Goal: Task Accomplishment & Management: Complete application form

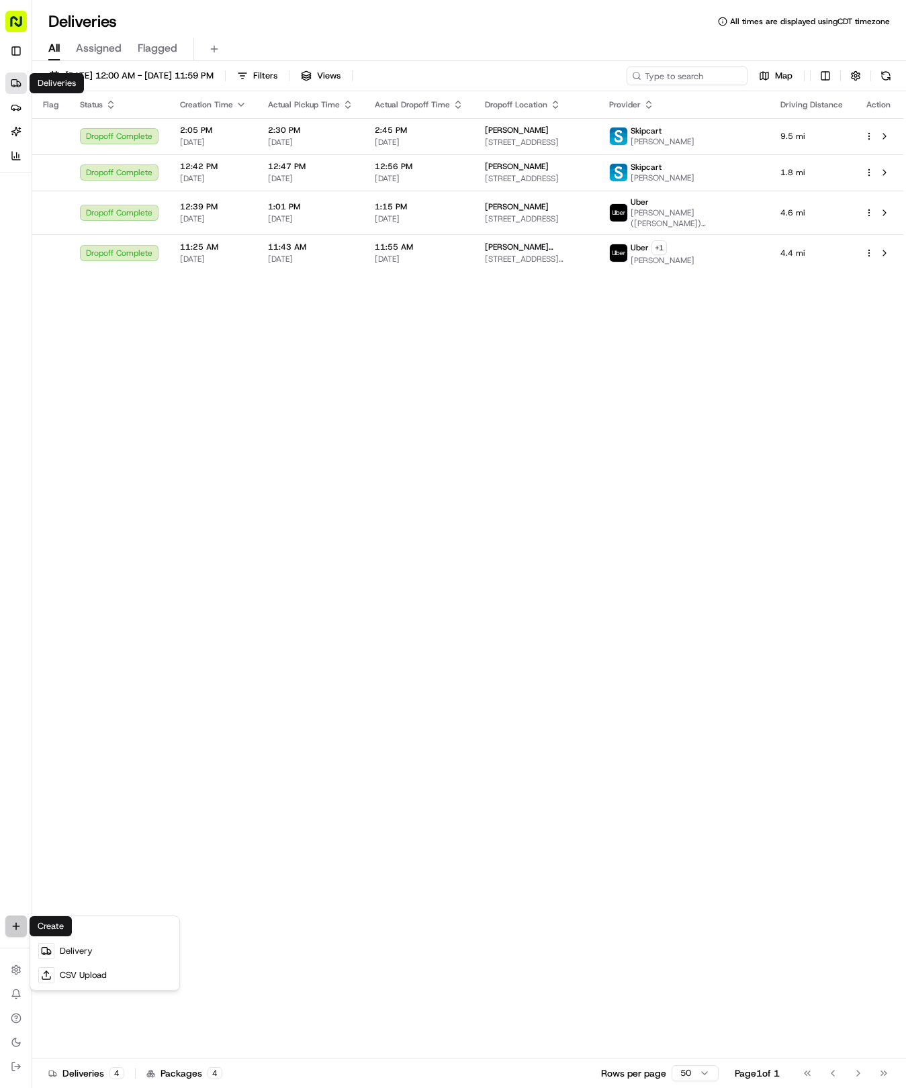
click at [19, 931] on html "Tso Chinese 04 Round Rock [EMAIL_ADDRESS][DOMAIN_NAME] Toggle Sidebar Deliverie…" at bounding box center [453, 544] width 906 height 1088
click at [70, 958] on link "Delivery" at bounding box center [105, 951] width 144 height 24
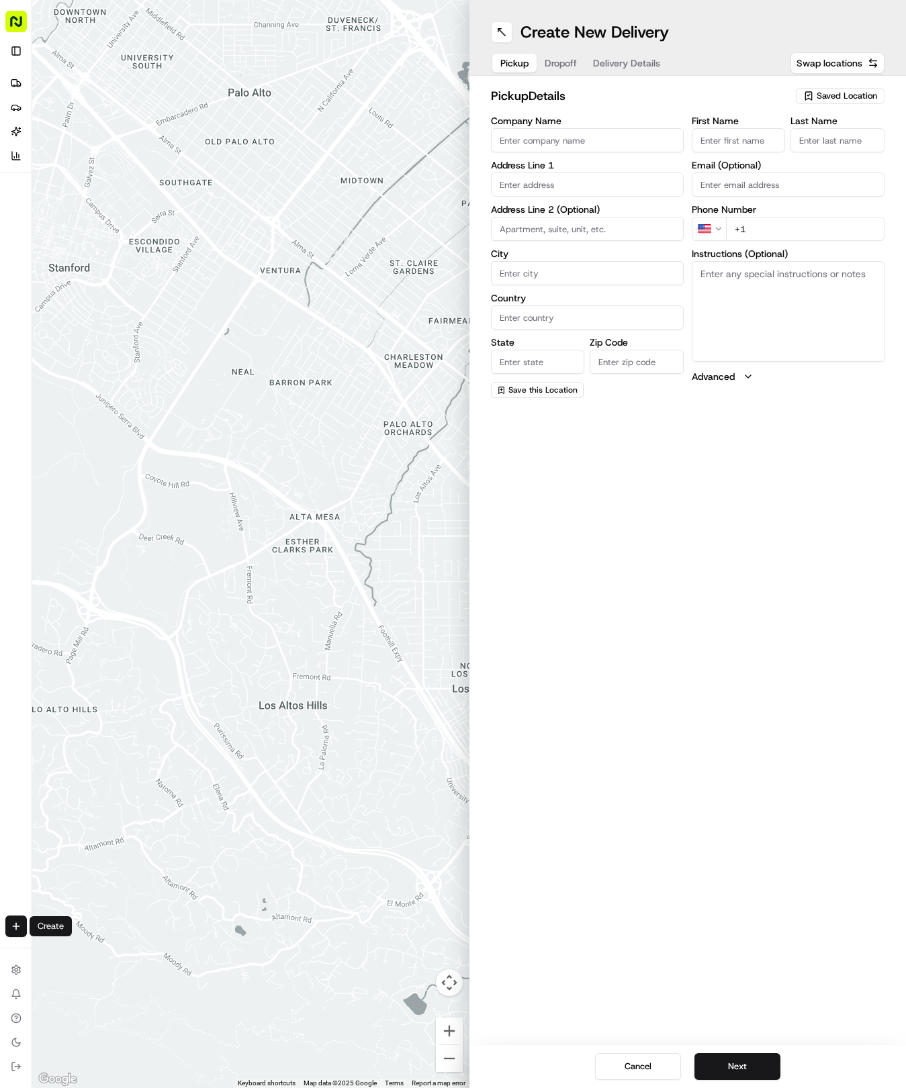
click at [868, 97] on span "Saved Location" at bounding box center [847, 96] width 60 height 12
click at [831, 149] on span "(04) Tso Chinese Takeout & Delivery Round Rock (04)" at bounding box center [817, 152] width 165 height 24
type input "(04) Tso Chinese Takeout & Delivery Round Rock"
type input "2000 N [PERSON_NAME] St"
type input "Ste 108"
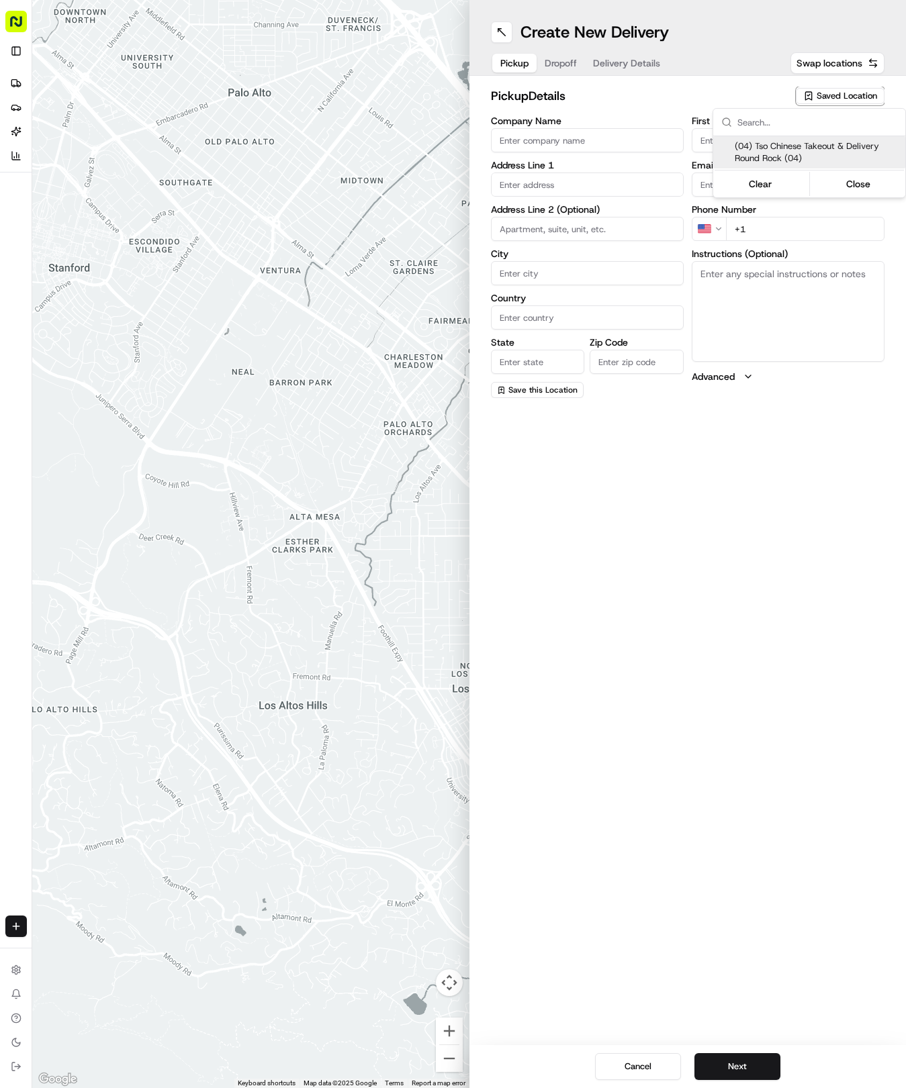
type input "Round Rock"
type input "US"
type input "[GEOGRAPHIC_DATA]"
type input "78664"
type input "Tso Chinese"
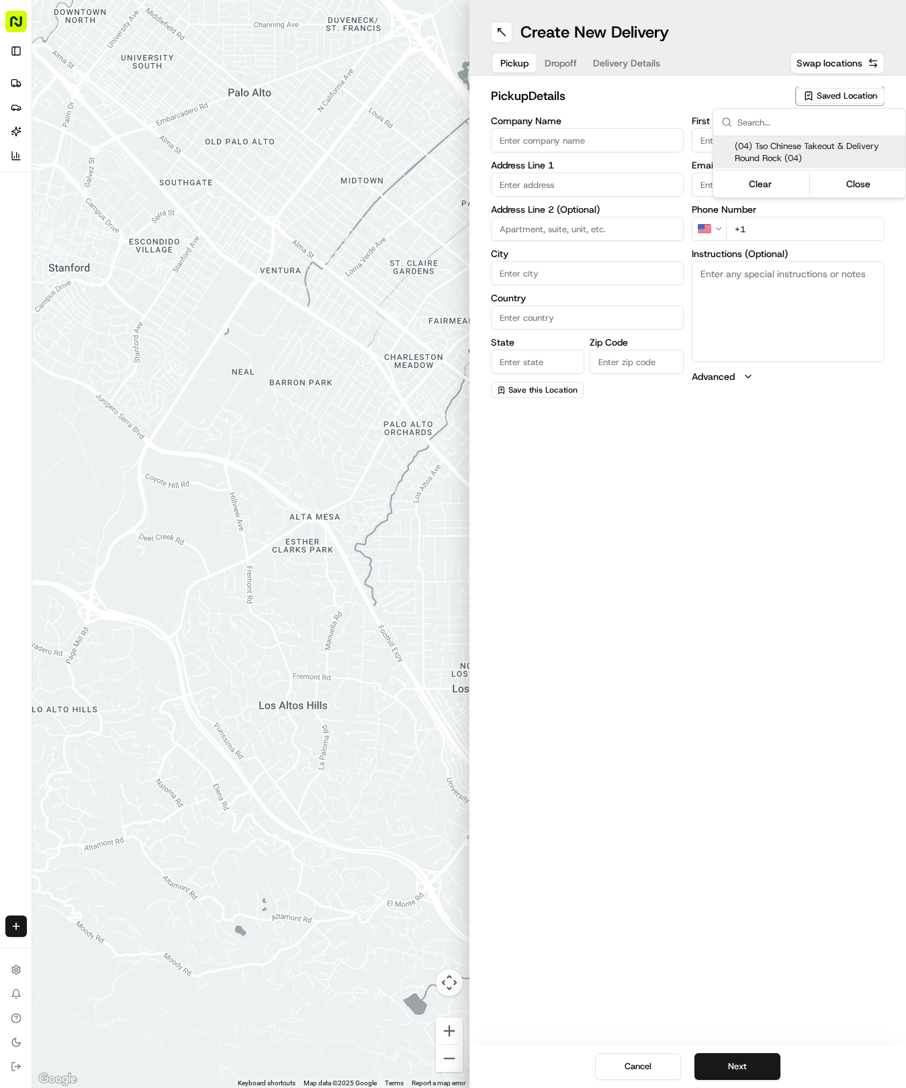
type input "Round Rock Manager"
type input "[EMAIL_ADDRESS][DOMAIN_NAME]"
type input "[PHONE_NUMBER]"
type textarea "Submit a picture displaying address & food as Proof of Delivery. Envía una foto…"
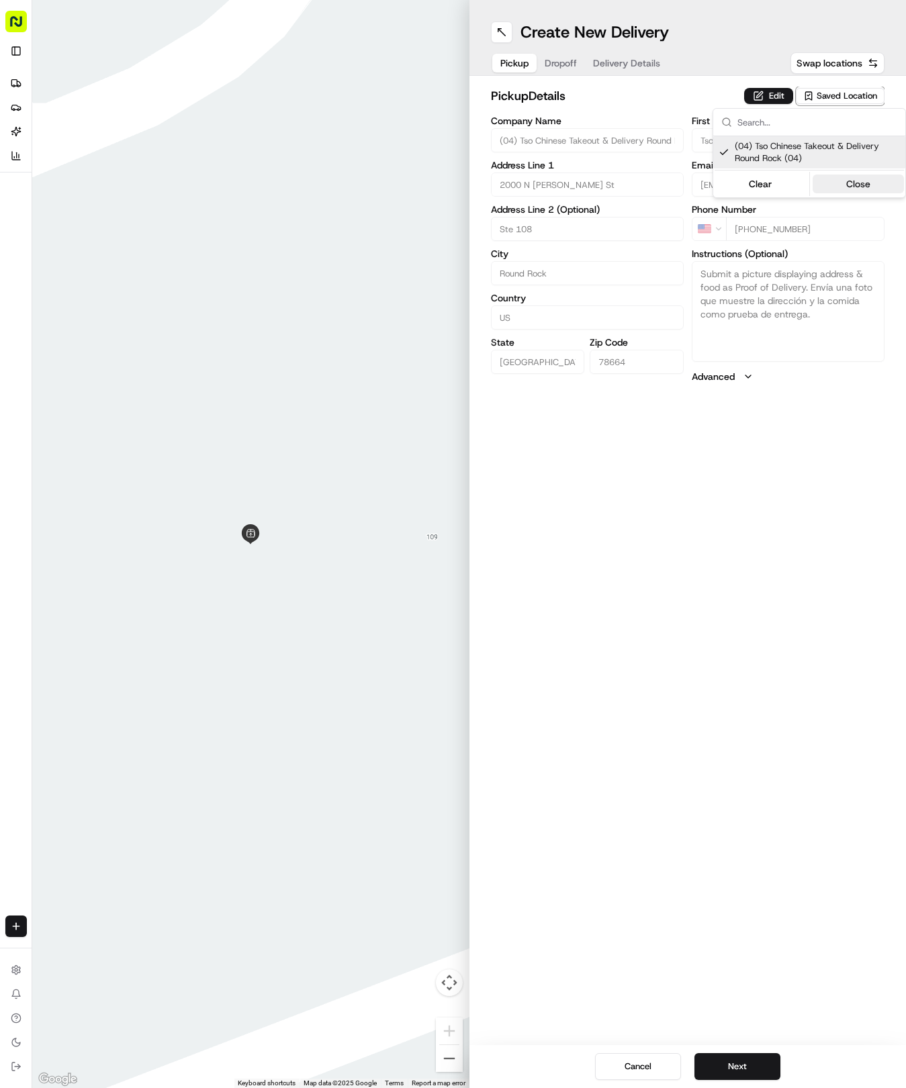
click at [835, 177] on button "Close" at bounding box center [858, 184] width 92 height 19
click at [630, 58] on span "Delivery Details" at bounding box center [626, 62] width 67 height 13
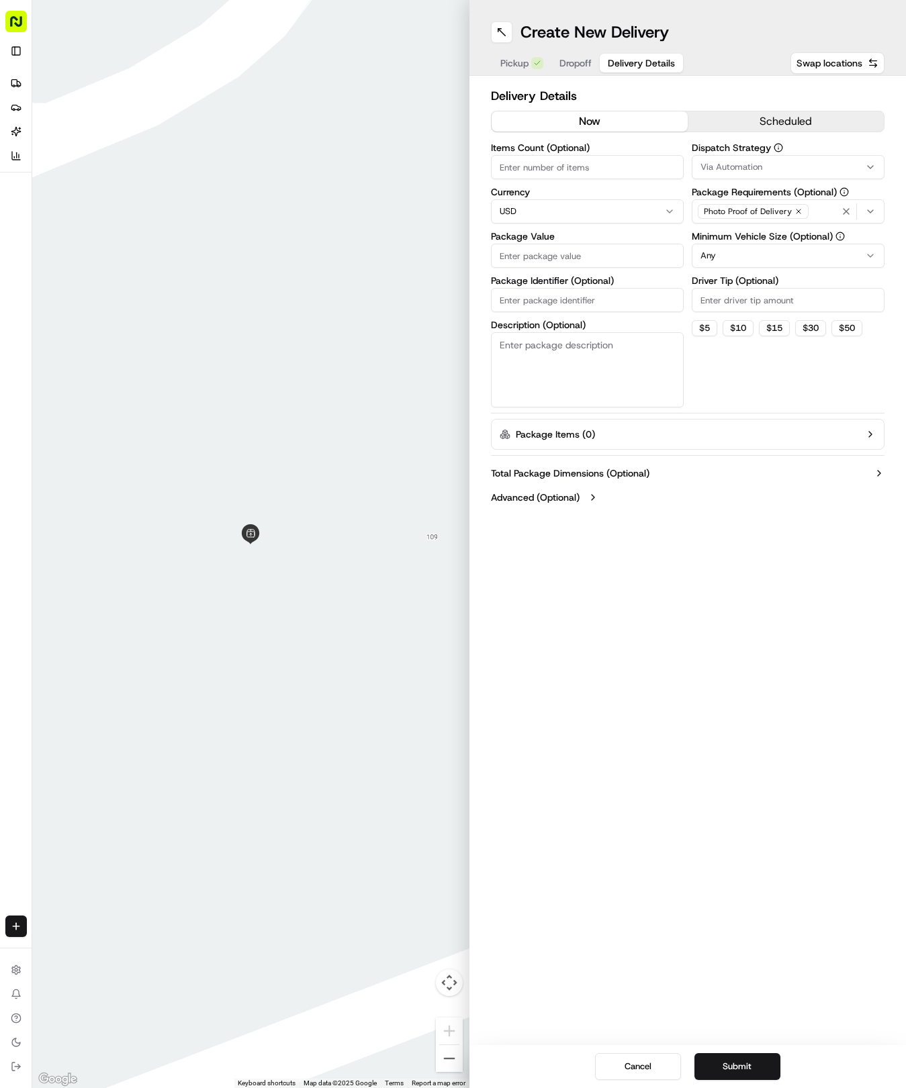
click at [557, 299] on input "Package Identifier (Optional)" at bounding box center [587, 300] width 193 height 24
paste input "9LD5BQM"
type input "9LD5BQM"
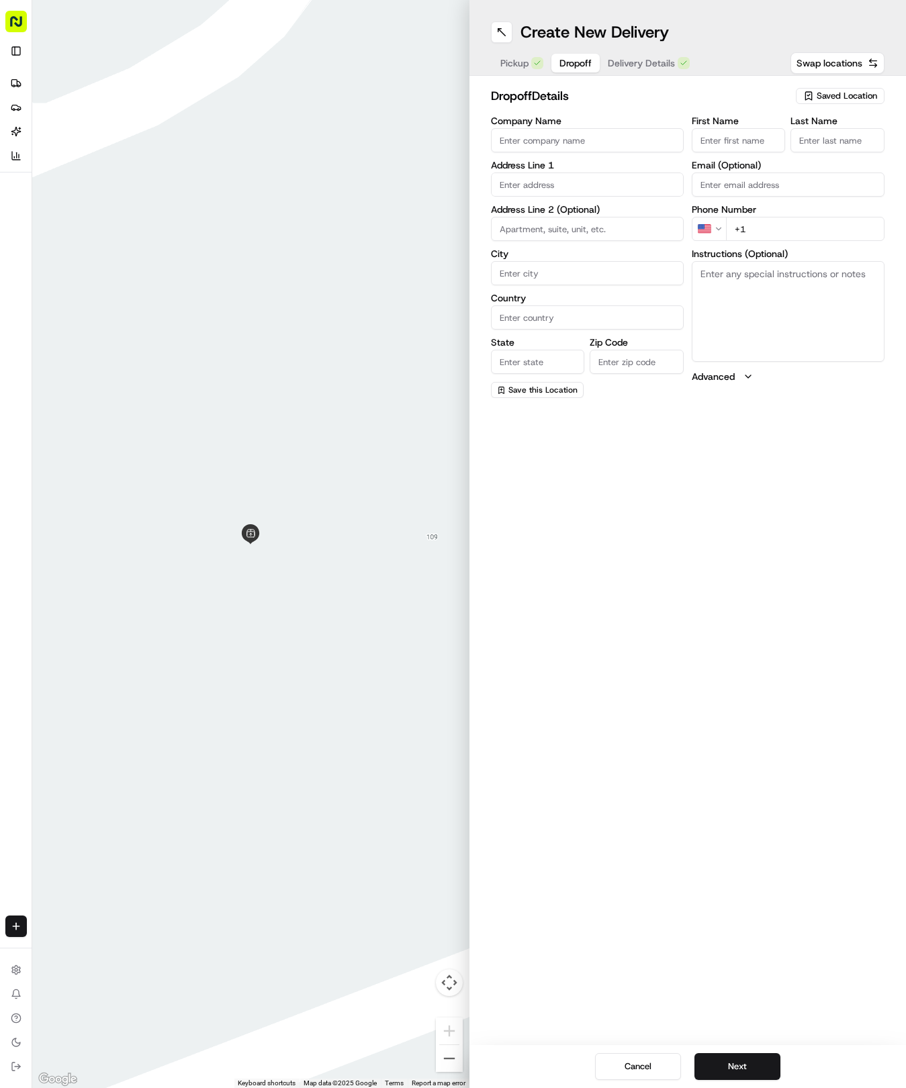
click at [572, 55] on button "Dropoff" at bounding box center [575, 63] width 48 height 19
click at [737, 134] on input "First Name" at bounding box center [739, 140] width 94 height 24
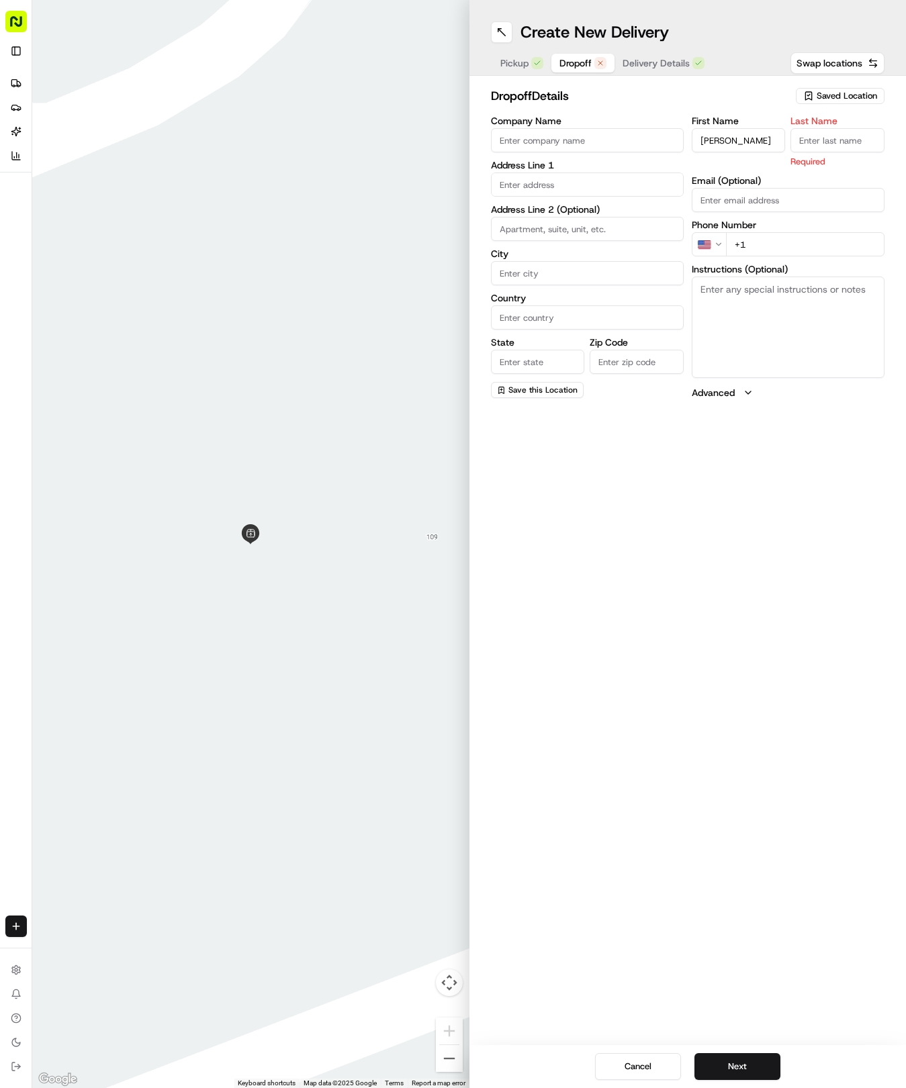
click at [817, 149] on input "Last Name" at bounding box center [837, 140] width 94 height 24
click at [743, 146] on input "[PERSON_NAME]" at bounding box center [739, 140] width 94 height 24
type input "[PERSON_NAME]"
click at [853, 133] on input "Last Name" at bounding box center [837, 140] width 94 height 24
type input "[PERSON_NAME]"
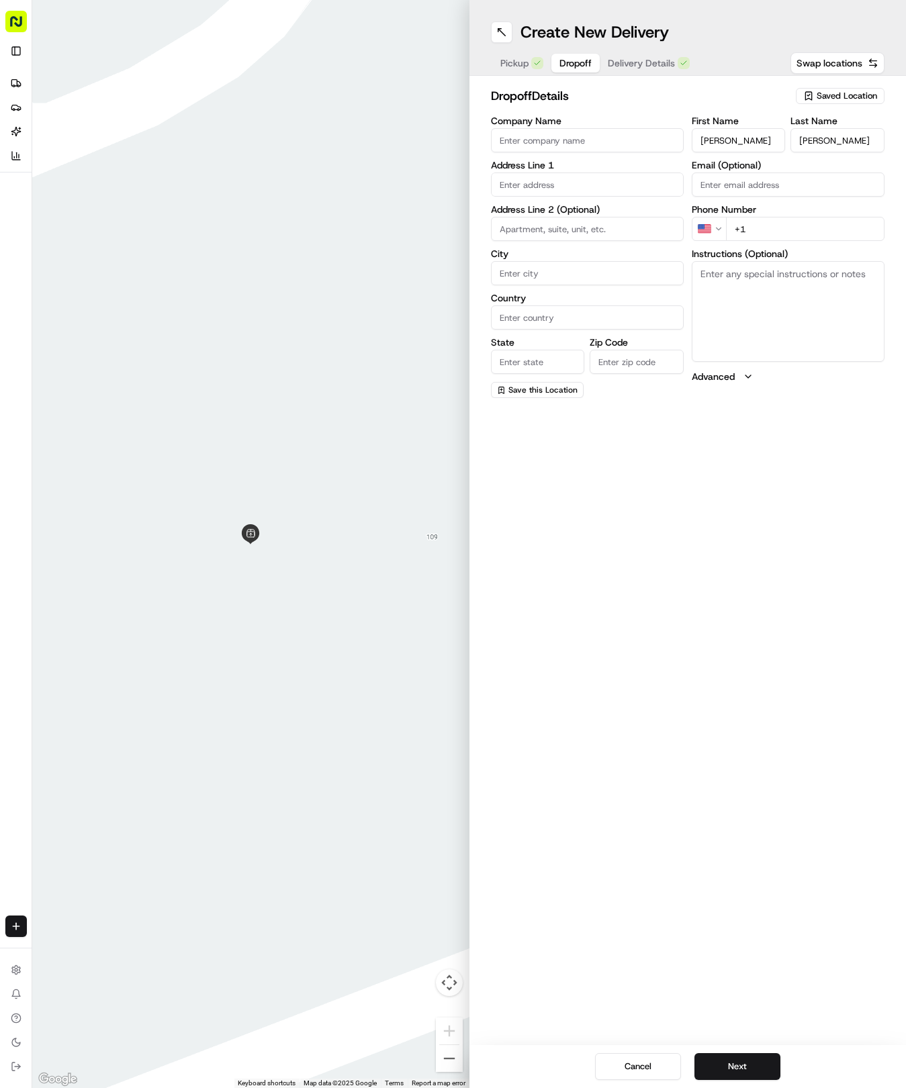
click at [783, 231] on div "Phone Number US +1" at bounding box center [788, 223] width 193 height 36
click at [783, 231] on input "+1" at bounding box center [805, 229] width 158 height 24
type input "[PHONE_NUMBER]"
click at [517, 179] on input "text" at bounding box center [587, 185] width 193 height 24
click at [548, 223] on div "[STREET_ADDRESS]" at bounding box center [587, 213] width 186 height 20
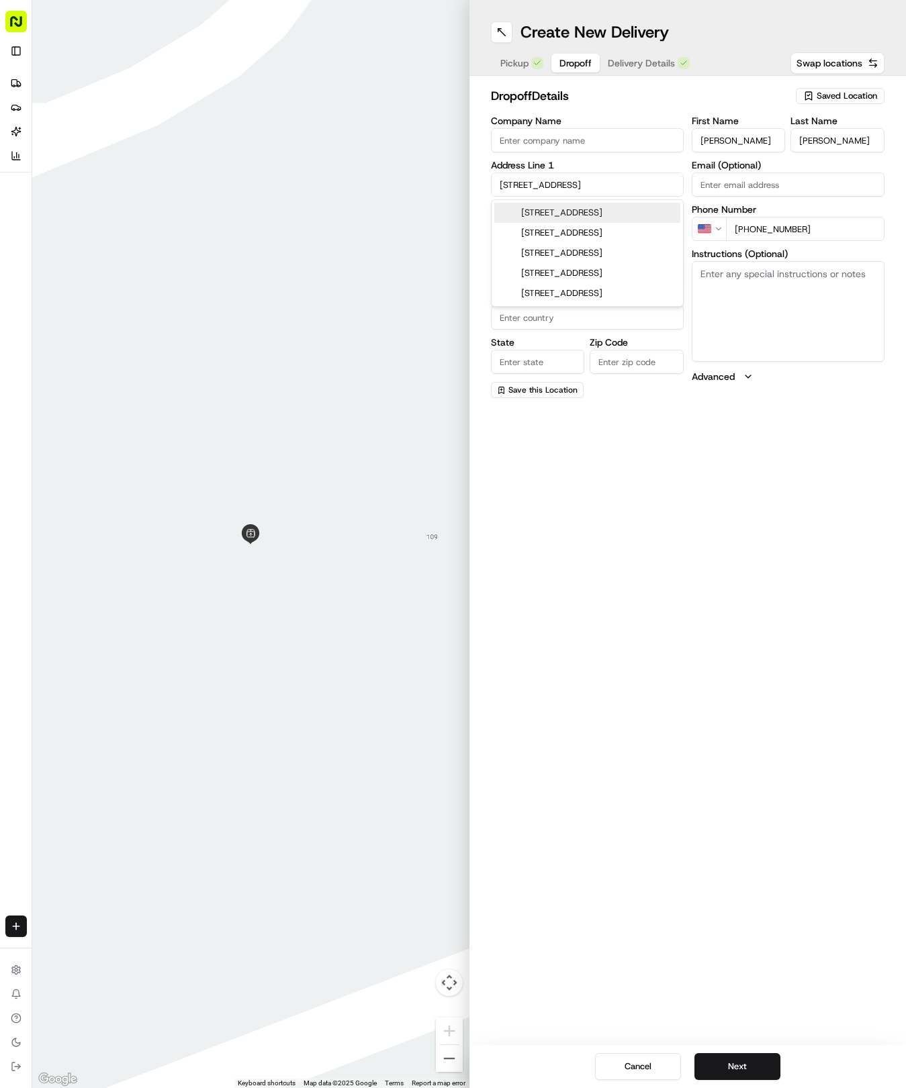
type input "[STREET_ADDRESS]"
type input "Round Rock"
type input "[GEOGRAPHIC_DATA]"
type input "78664"
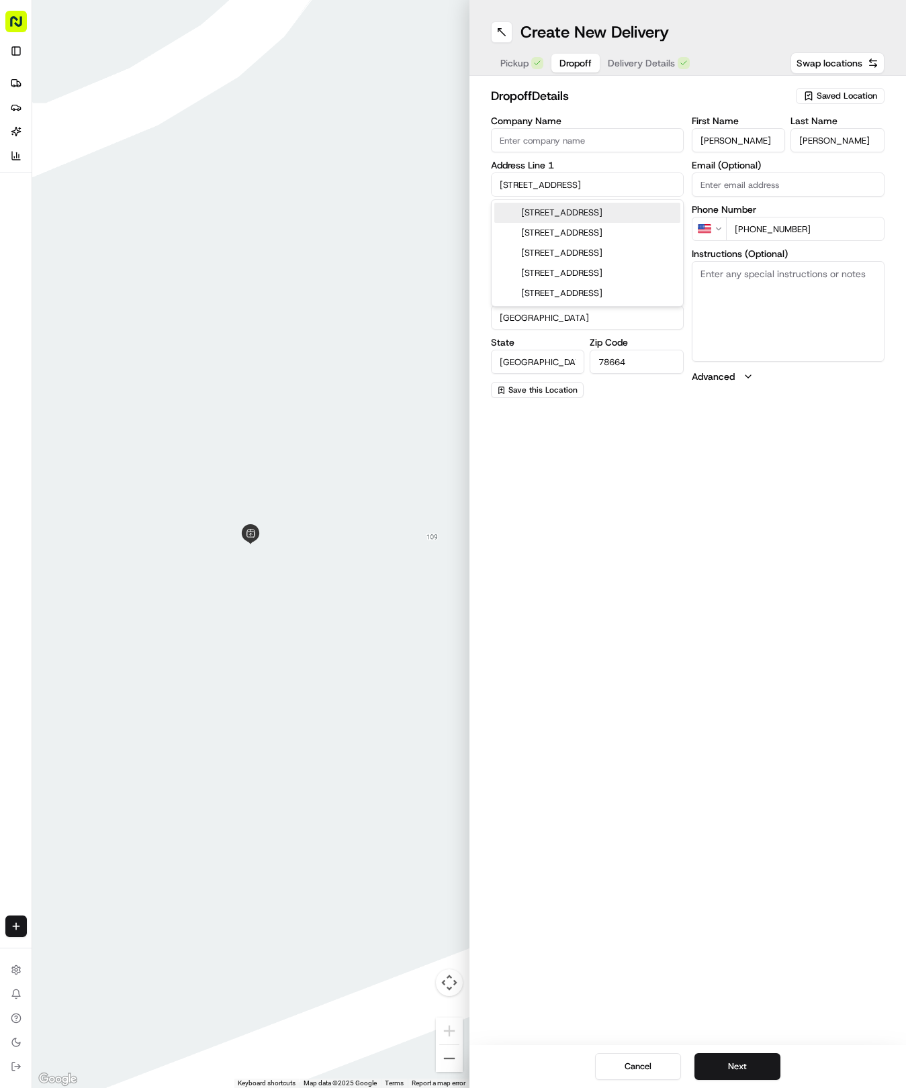
type input "[STREET_ADDRESS]"
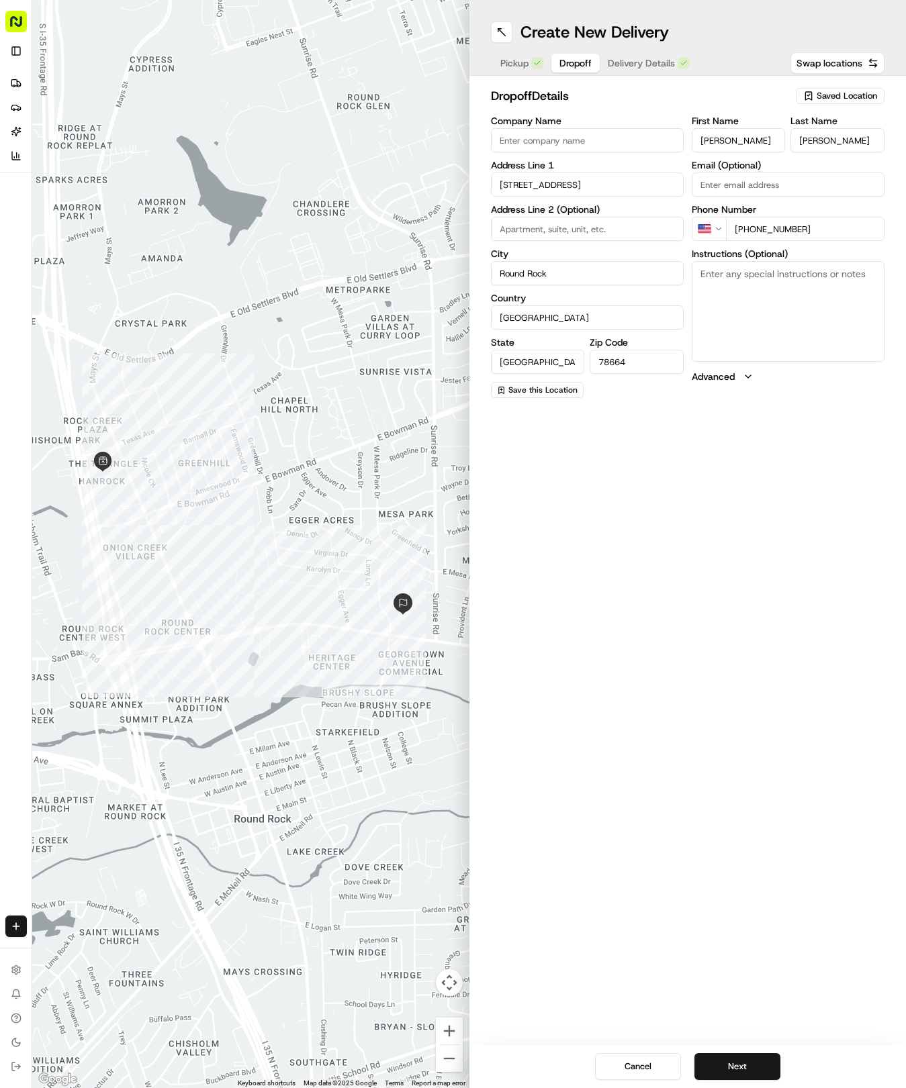
click at [760, 305] on textarea "Instructions (Optional)" at bounding box center [788, 311] width 193 height 101
type textarea "a"
click at [717, 270] on textarea "APT609" at bounding box center [788, 311] width 193 height 101
type textarea "APT 609"
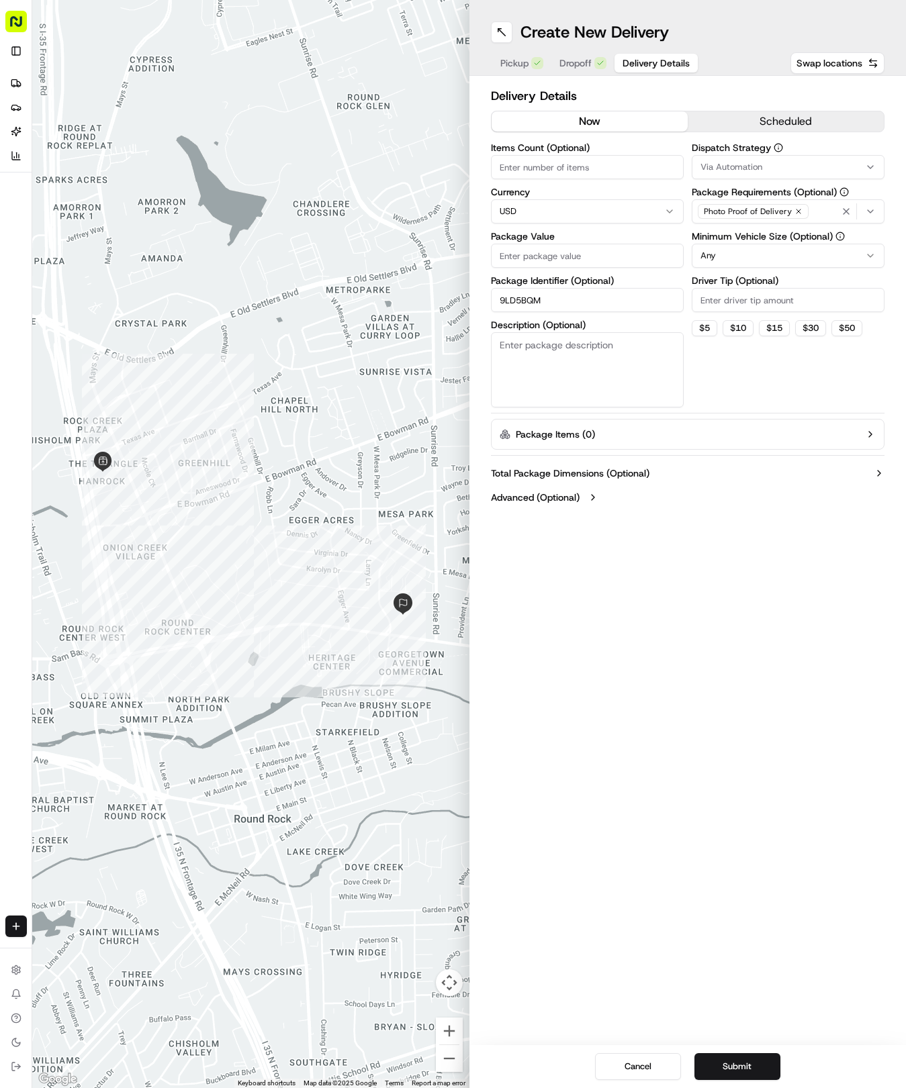
click at [647, 68] on span "Delivery Details" at bounding box center [655, 62] width 67 height 13
click at [614, 606] on div "Create New Delivery Pickup Dropoff Delivery Details Swap locations Delivery Det…" at bounding box center [687, 544] width 437 height 1088
drag, startPoint x: 657, startPoint y: 584, endPoint x: 670, endPoint y: 576, distance: 15.7
click at [663, 584] on div "Create New Delivery Pickup Dropoff Delivery Details Swap locations Delivery Det…" at bounding box center [687, 544] width 437 height 1088
click at [708, 544] on div "Create New Delivery Pickup Dropoff Delivery Details Swap locations Delivery Det…" at bounding box center [687, 544] width 437 height 1088
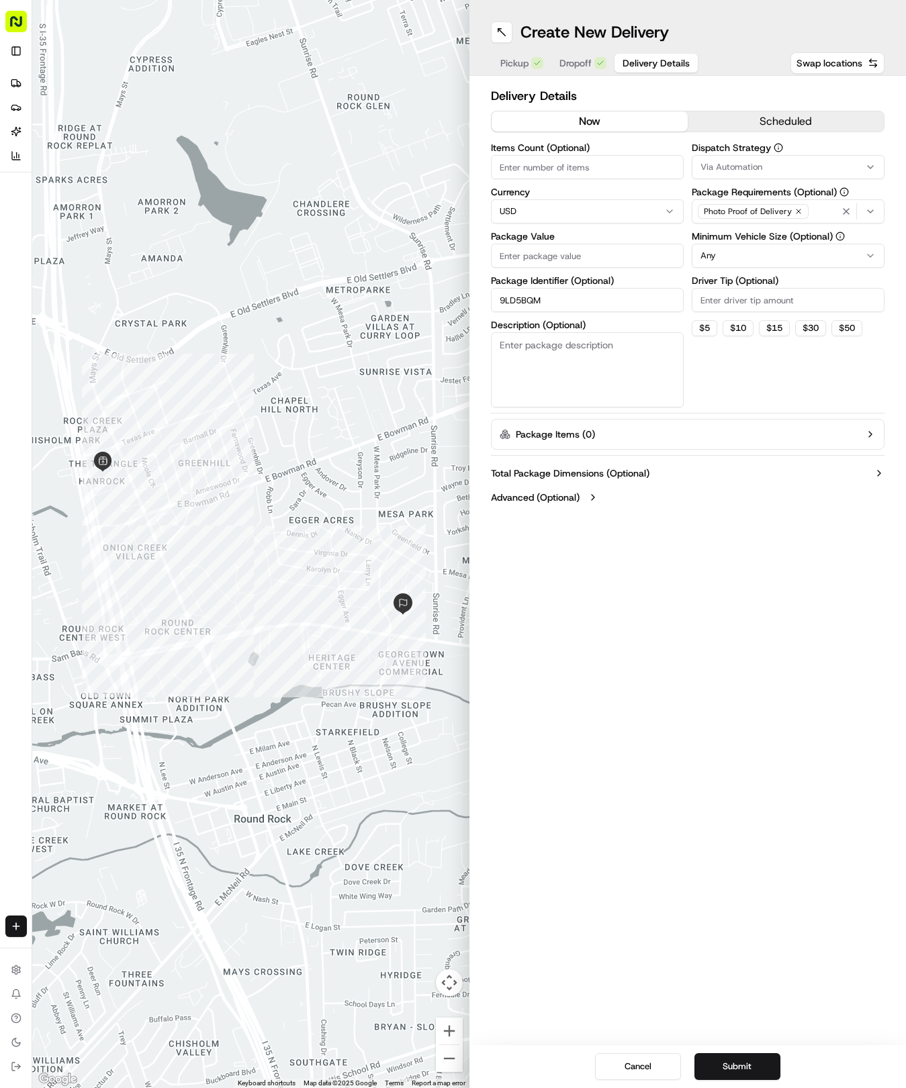
click at [641, 63] on span "Delivery Details" at bounding box center [655, 62] width 67 height 13
click at [872, 162] on icon "button" at bounding box center [870, 167] width 11 height 11
click at [819, 238] on span "Tso Round Rock Strategy" at bounding box center [796, 240] width 165 height 12
click at [847, 261] on button "Close" at bounding box center [838, 266] width 92 height 19
click at [855, 248] on html "Tso Chinese 04 Round Rock [EMAIL_ADDRESS][DOMAIN_NAME] Toggle Sidebar Deliverie…" at bounding box center [453, 544] width 906 height 1088
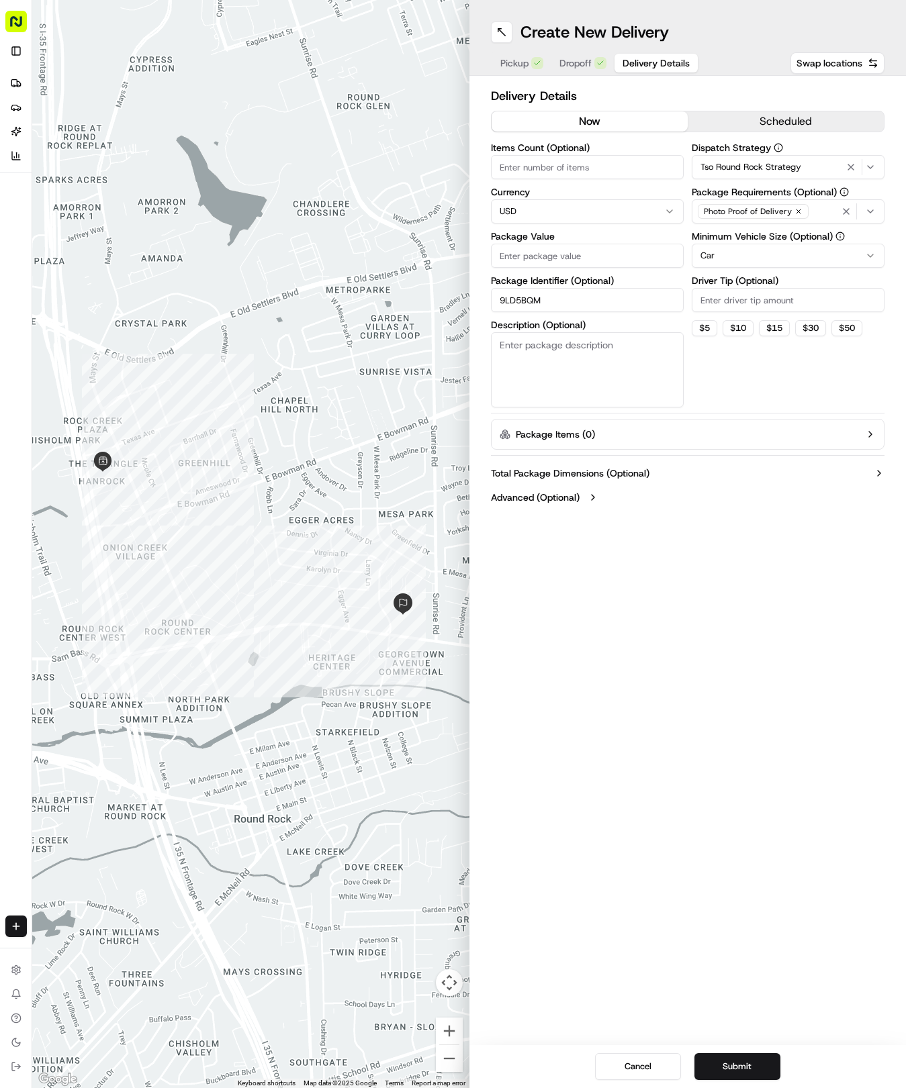
click at [767, 304] on input "Driver Tip (Optional)" at bounding box center [788, 300] width 193 height 24
type input "2"
click at [568, 263] on input "Package Value" at bounding box center [587, 256] width 193 height 24
type input "63.65"
click at [741, 1065] on button "Submit" at bounding box center [737, 1067] width 86 height 27
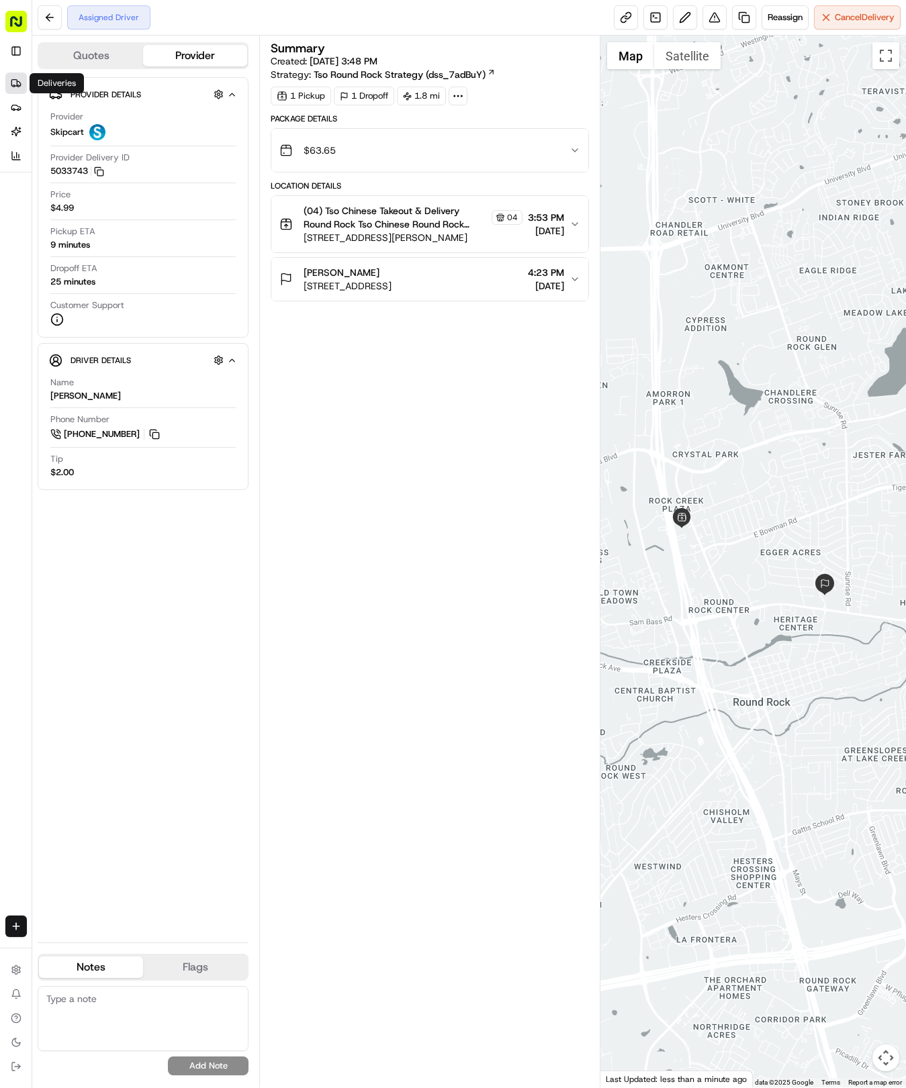
click at [13, 92] on link "Deliveries" at bounding box center [15, 83] width 21 height 21
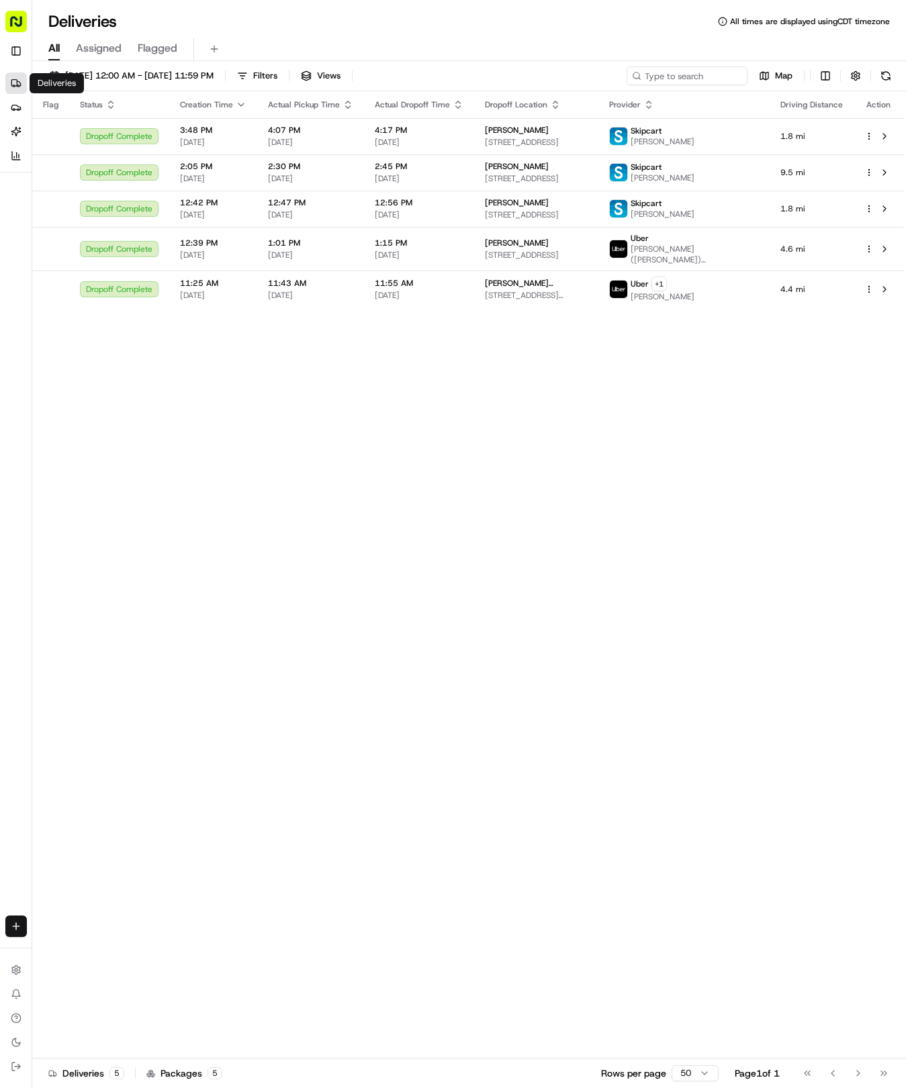
click at [16, 919] on html "Tso Chinese 04 Round Rock [EMAIL_ADDRESS][DOMAIN_NAME] Toggle Sidebar Deliverie…" at bounding box center [453, 544] width 906 height 1088
click at [60, 944] on link "Delivery" at bounding box center [105, 951] width 144 height 24
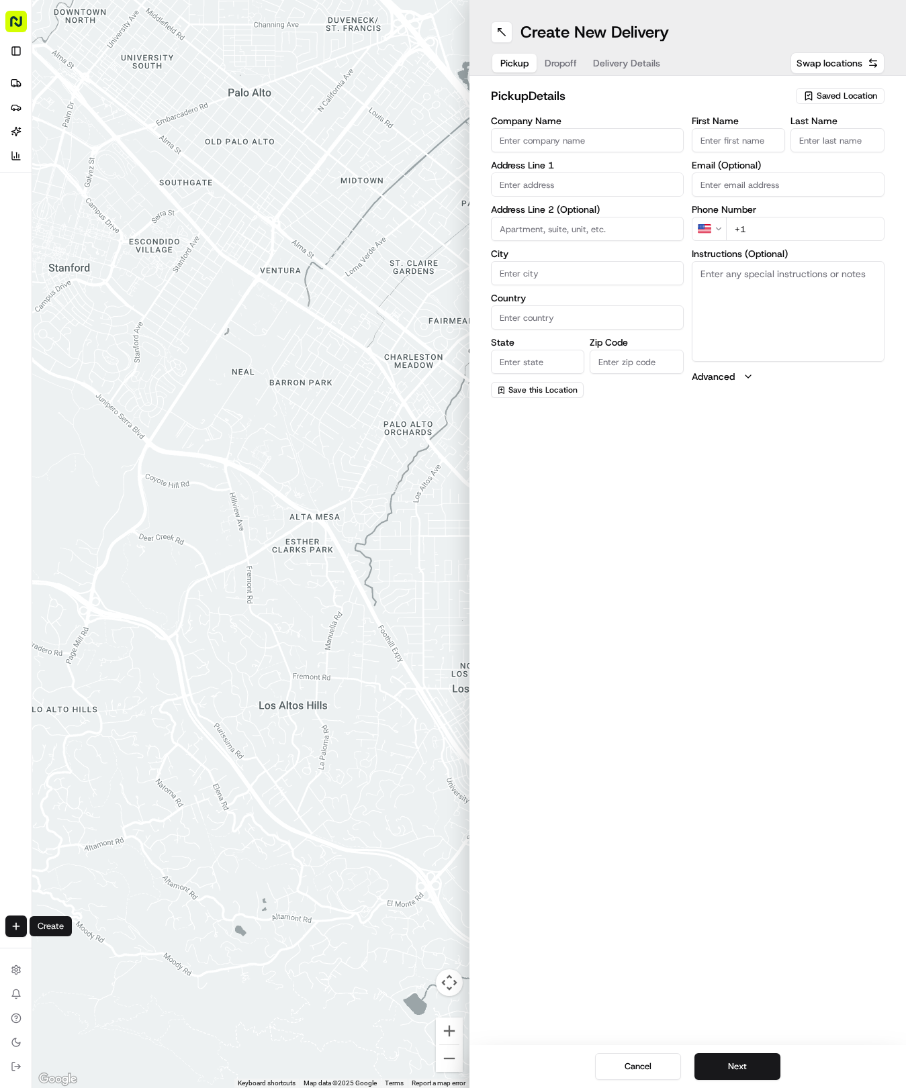
click at [833, 102] on div "Saved Location" at bounding box center [840, 96] width 89 height 16
click at [826, 152] on span "(04) Tso Chinese Takeout & Delivery Round Rock (04)" at bounding box center [817, 152] width 165 height 24
type input "(04) Tso Chinese Takeout & Delivery Round Rock"
type input "2000 N [PERSON_NAME] St"
type input "Ste 108"
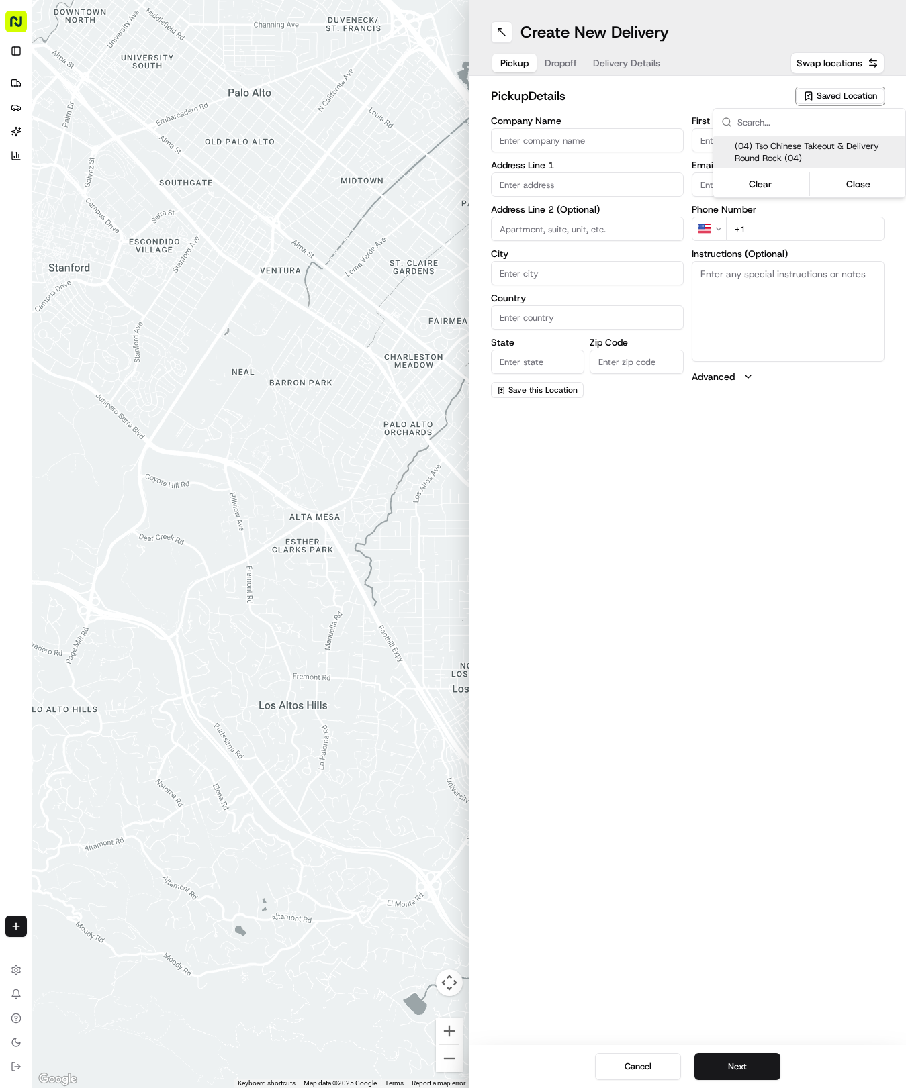
type input "Round Rock"
type input "US"
type input "[GEOGRAPHIC_DATA]"
type input "78664"
type input "Tso Chinese"
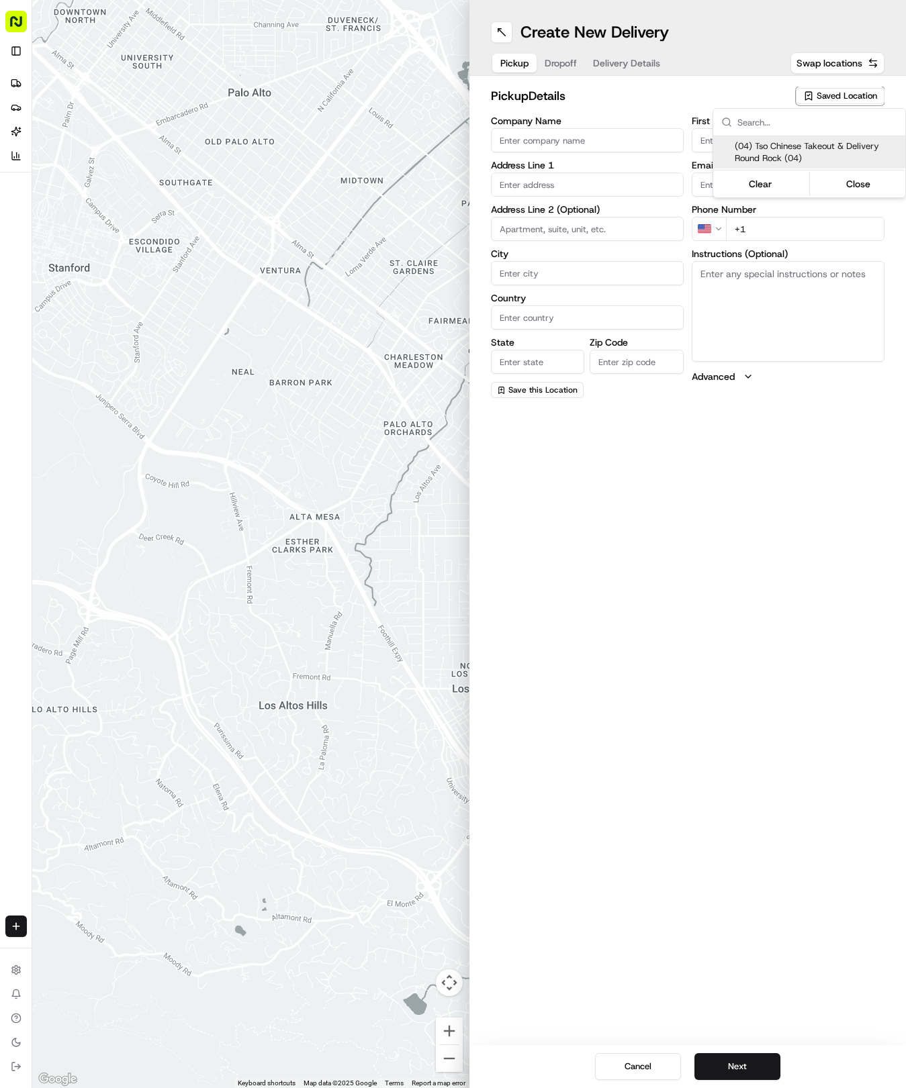
type input "Round Rock Manager"
type input "[EMAIL_ADDRESS][DOMAIN_NAME]"
type input "[PHONE_NUMBER]"
type textarea "Submit a picture displaying address & food as Proof of Delivery. Envía una foto…"
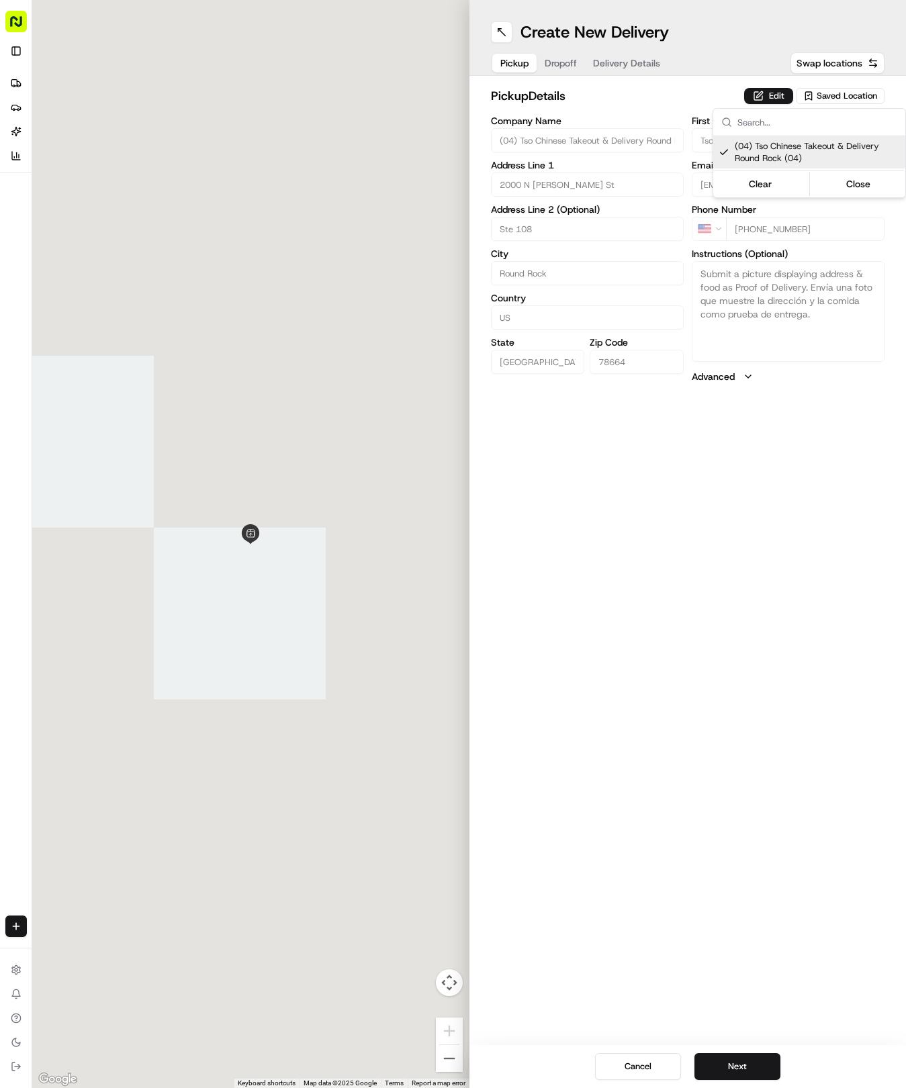
click at [749, 665] on html "Tso Chinese 04 Round Rock [EMAIL_ADDRESS][DOMAIN_NAME] Toggle Sidebar Deliverie…" at bounding box center [453, 544] width 906 height 1088
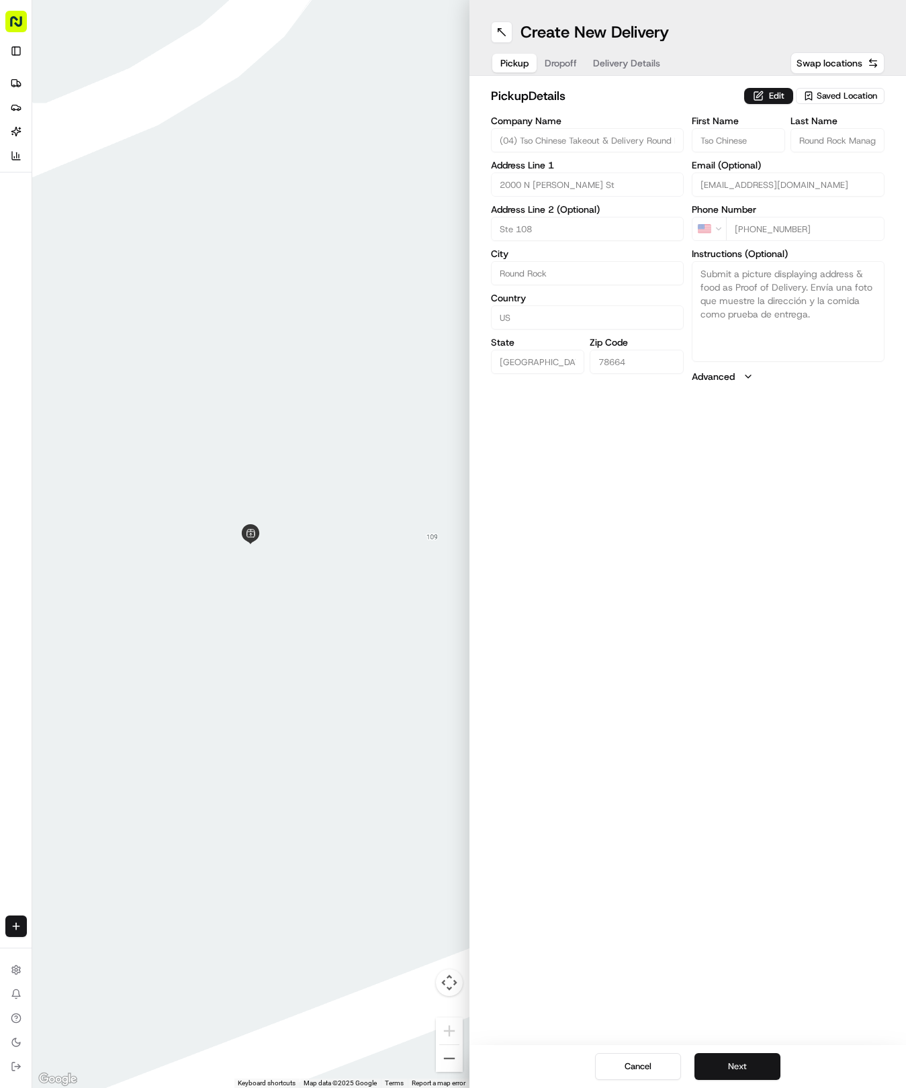
click at [755, 1061] on button "Next" at bounding box center [737, 1067] width 86 height 27
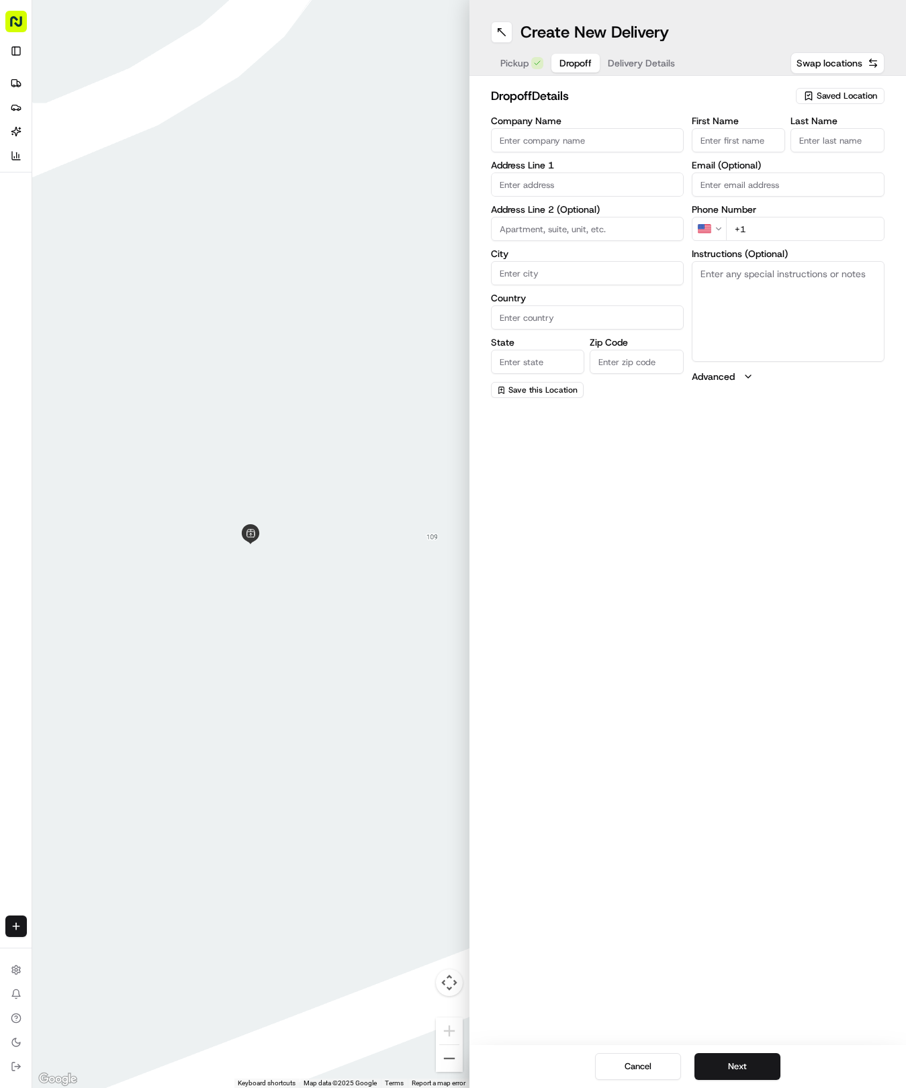
click at [825, 224] on input "+1" at bounding box center [805, 229] width 158 height 24
type input "[PHONE_NUMBER]"
click at [782, 302] on textarea "Instructions (Optional)" at bounding box center [788, 311] width 193 height 101
paste textarea "Lots of soy sauce please and thank you"
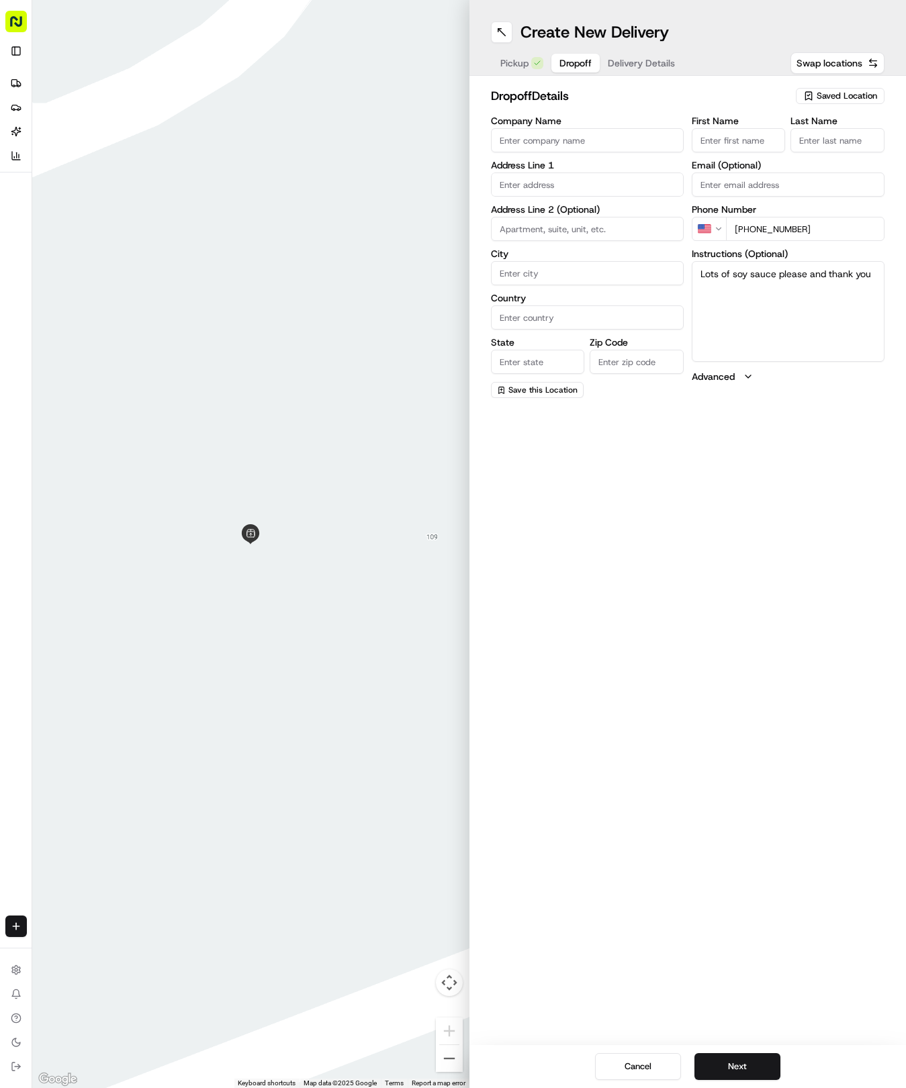
type textarea "Lots of soy sauce please and thank you"
click at [614, 218] on input at bounding box center [587, 229] width 193 height 24
paste input "House"
type input "House"
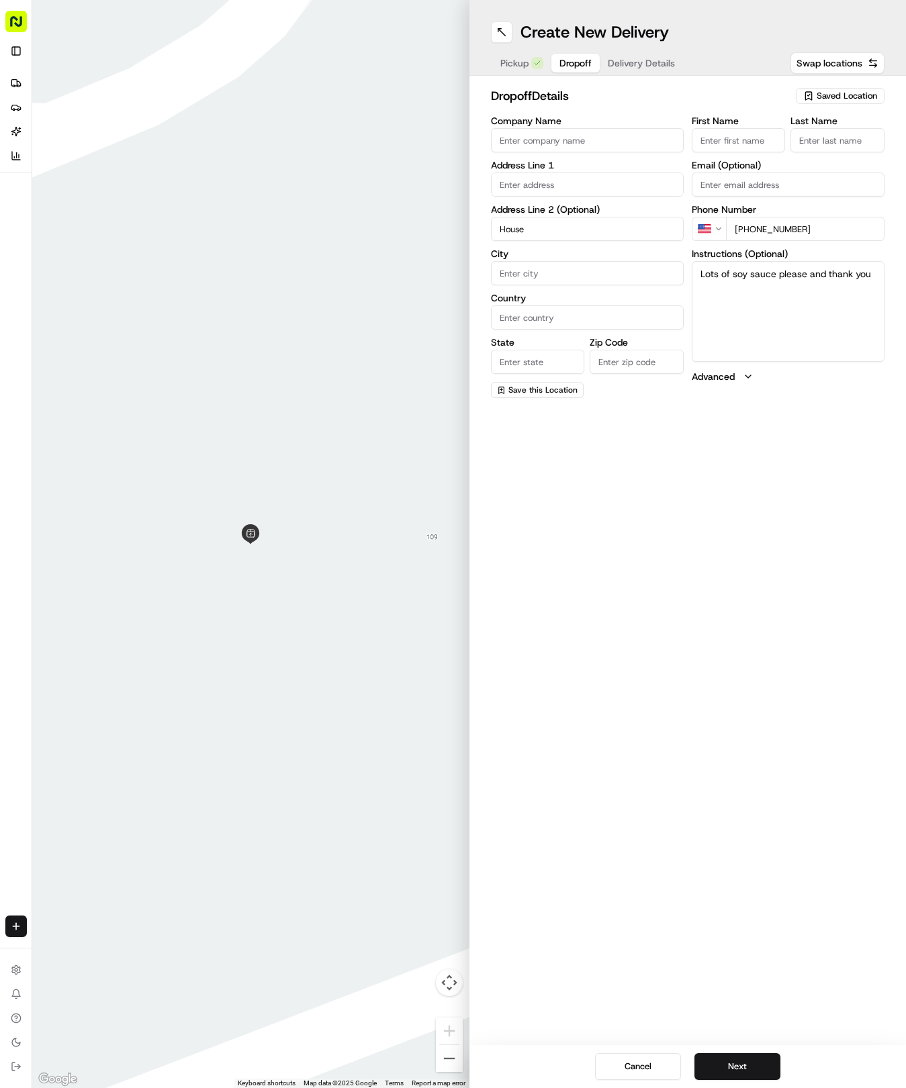
click at [606, 192] on input "text" at bounding box center [587, 185] width 193 height 24
click at [638, 243] on div "[STREET_ADDRESS]" at bounding box center [587, 233] width 186 height 20
type input "[STREET_ADDRESS]"
type input "Round Rock"
type input "[GEOGRAPHIC_DATA]"
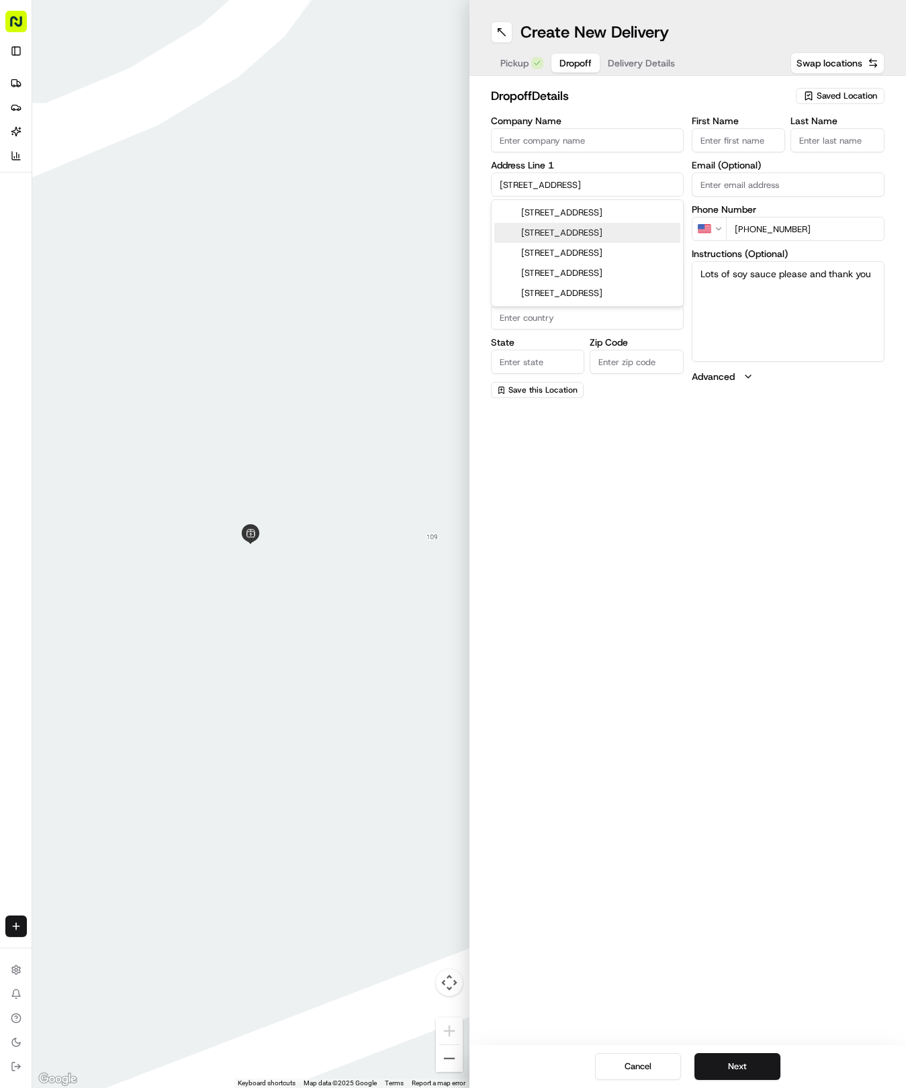
type input "[GEOGRAPHIC_DATA]"
type input "78664"
type input "[STREET_ADDRESS]"
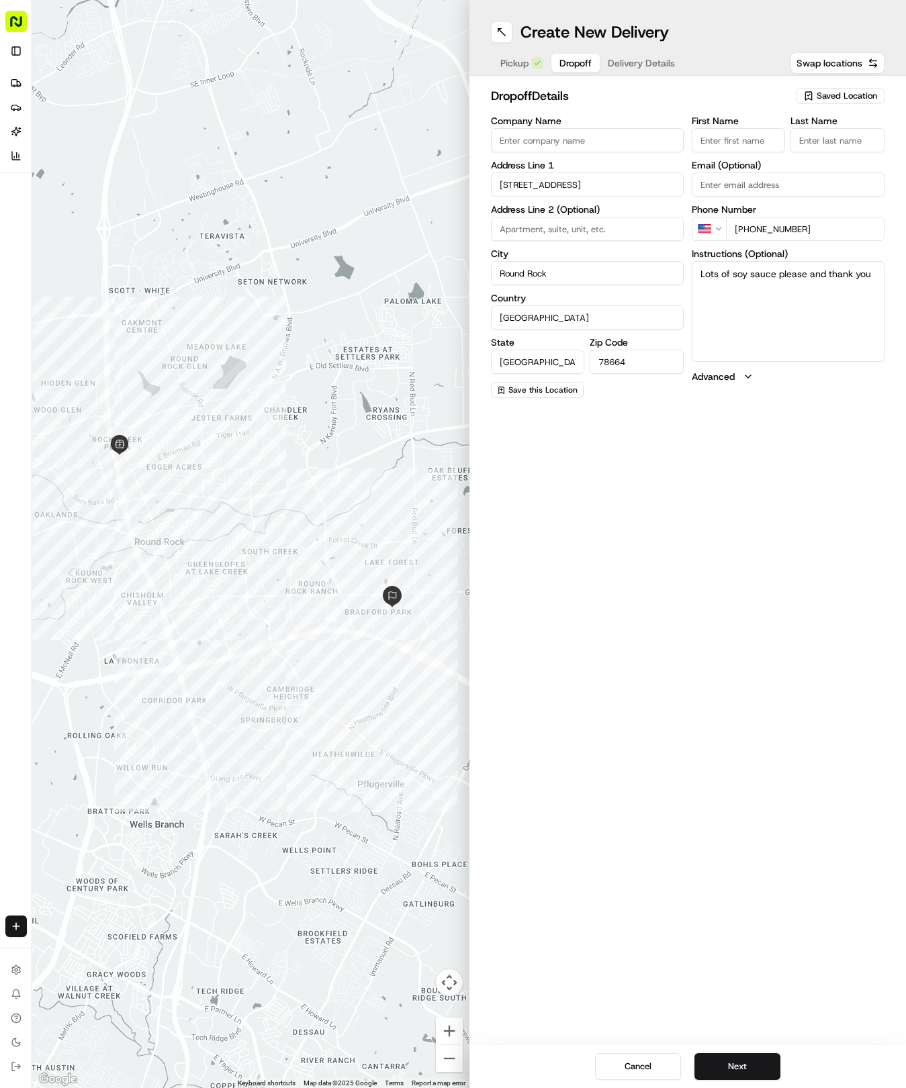
click at [723, 144] on input "First Name" at bounding box center [739, 140] width 94 height 24
type input "[PERSON_NAME]"
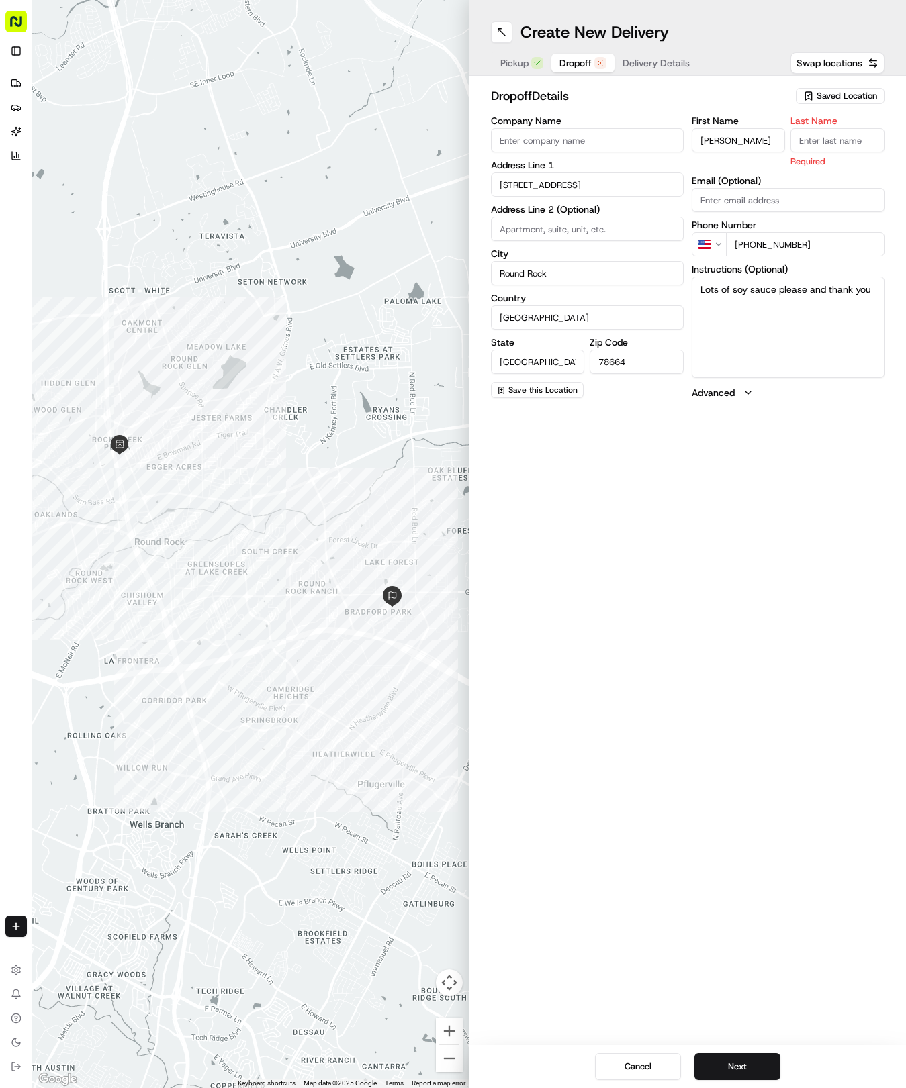
click at [830, 134] on input "Last Name" at bounding box center [837, 140] width 94 height 24
type input "La Flower"
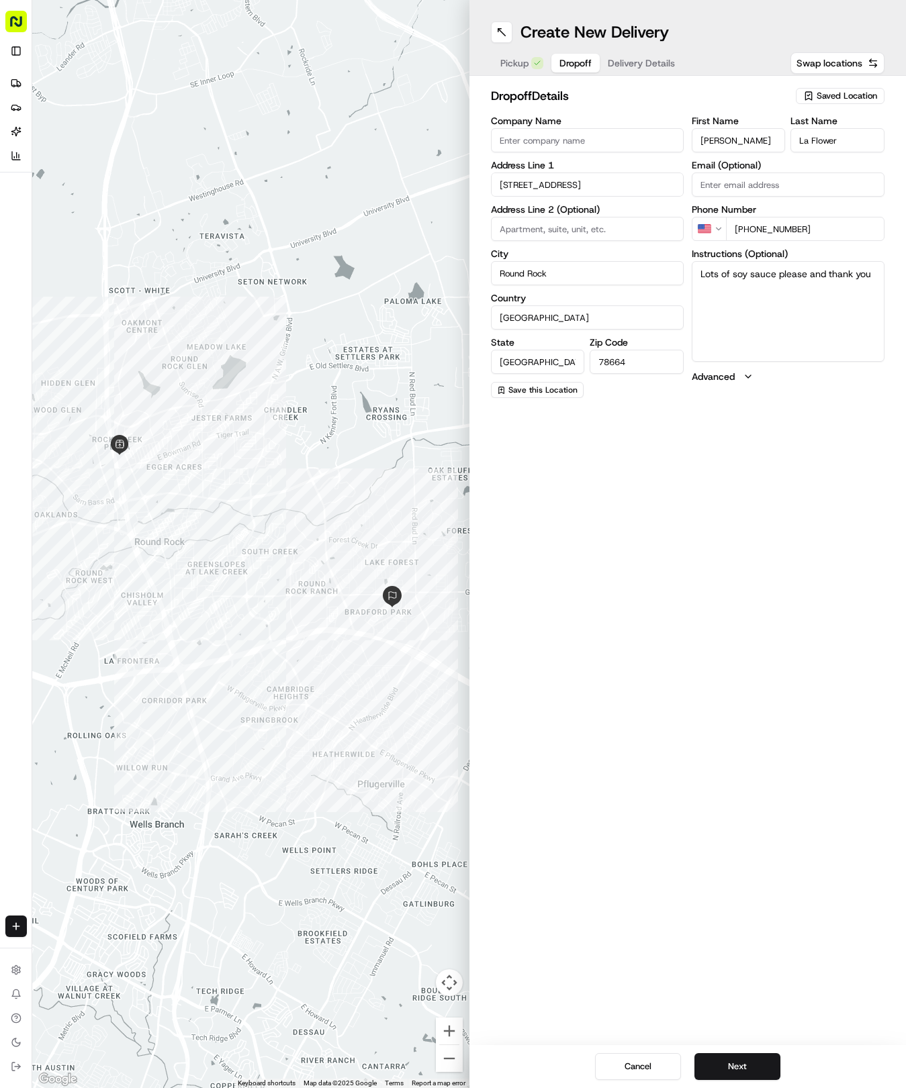
click at [590, 145] on input "Company Name" at bounding box center [587, 140] width 193 height 24
paste input "House"
type input "House"
click at [729, 753] on div "Create New Delivery Pickup Dropoff Delivery Details Swap locations dropoff Deta…" at bounding box center [687, 544] width 437 height 1088
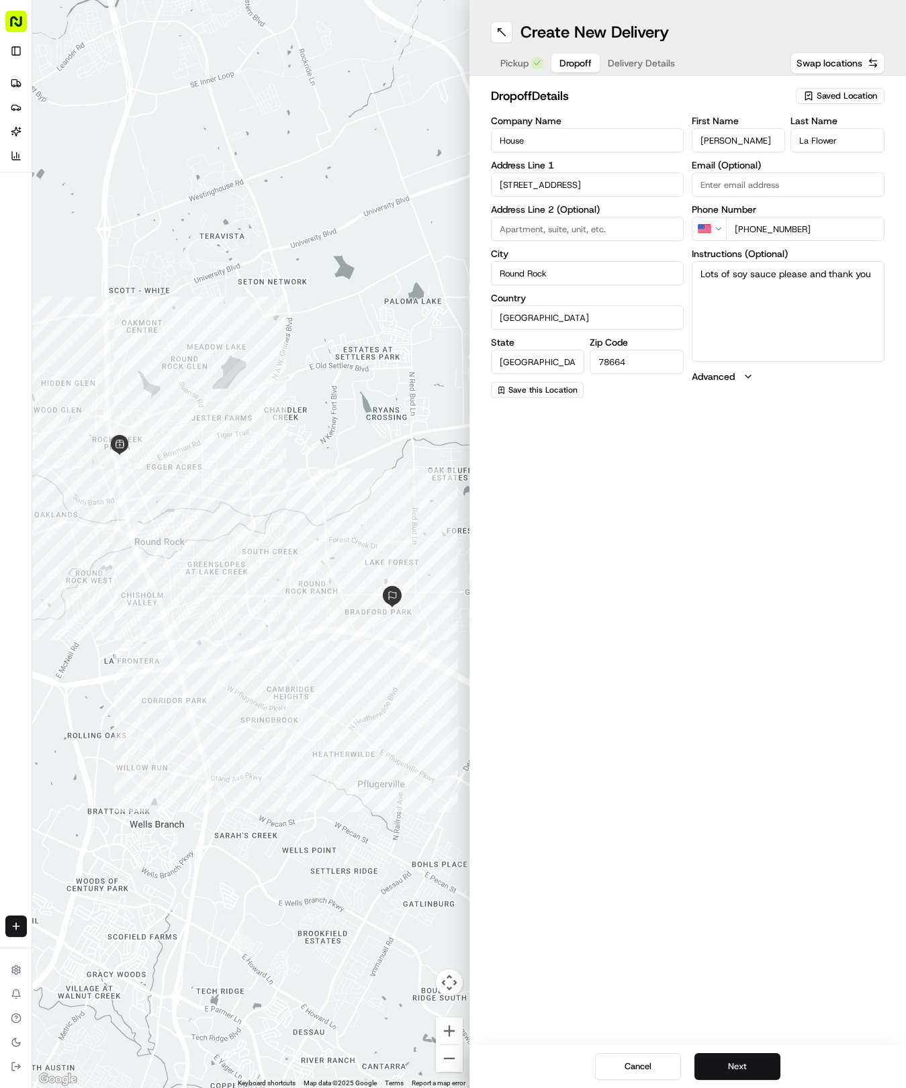
click at [729, 1069] on button "Next" at bounding box center [737, 1067] width 86 height 27
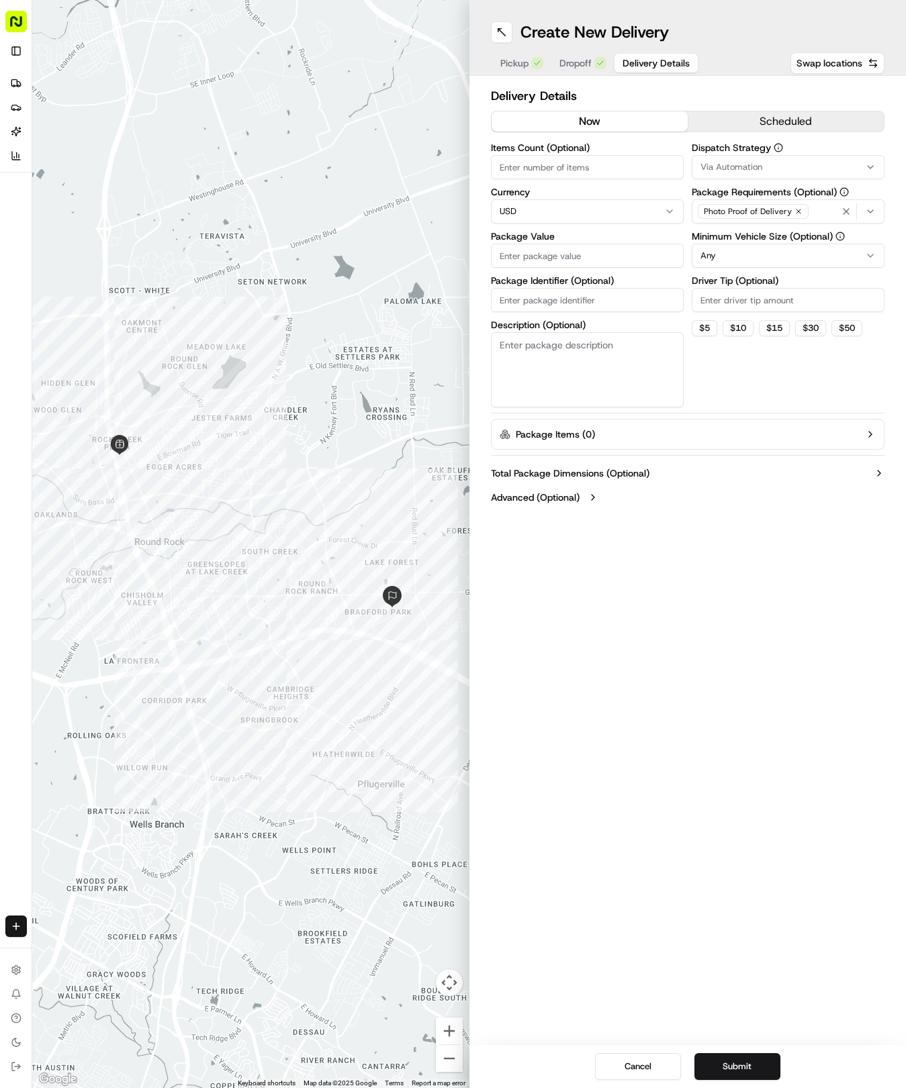
click at [787, 171] on div "Via Automation" at bounding box center [788, 167] width 186 height 12
click at [741, 235] on span "Tso Round Rock Strategy" at bounding box center [796, 240] width 165 height 12
click at [753, 368] on html "Tso Chinese 04 Round Rock [EMAIL_ADDRESS][DOMAIN_NAME] Toggle Sidebar Deliverie…" at bounding box center [453, 544] width 906 height 1088
click at [751, 252] on html "Tso Chinese 04 Round Rock [EMAIL_ADDRESS][DOMAIN_NAME] Toggle Sidebar Deliverie…" at bounding box center [453, 544] width 906 height 1088
click at [755, 297] on input "Driver Tip (Optional)" at bounding box center [788, 300] width 193 height 24
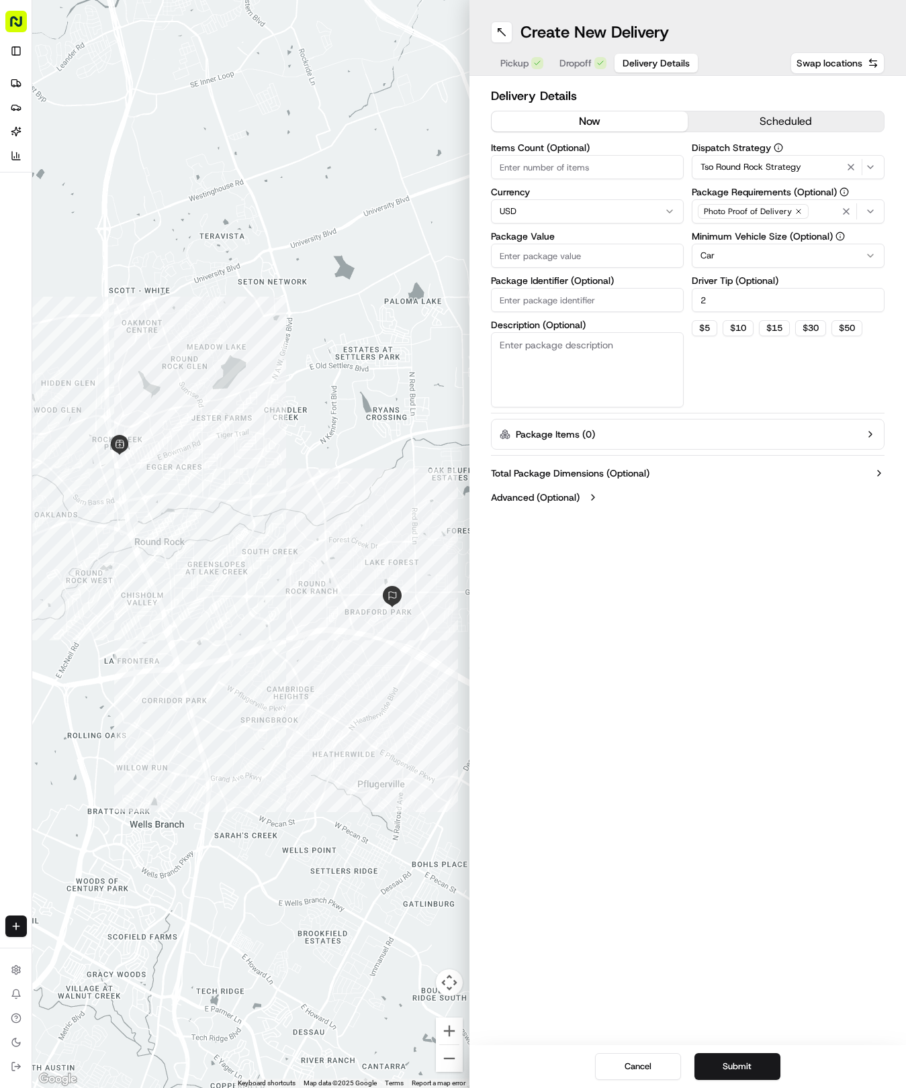
type input "2"
click at [581, 158] on input "Items Count (Optional)" at bounding box center [587, 167] width 193 height 24
type input "7"
click at [626, 258] on input "Package Value" at bounding box center [587, 256] width 193 height 24
type input "91.96"
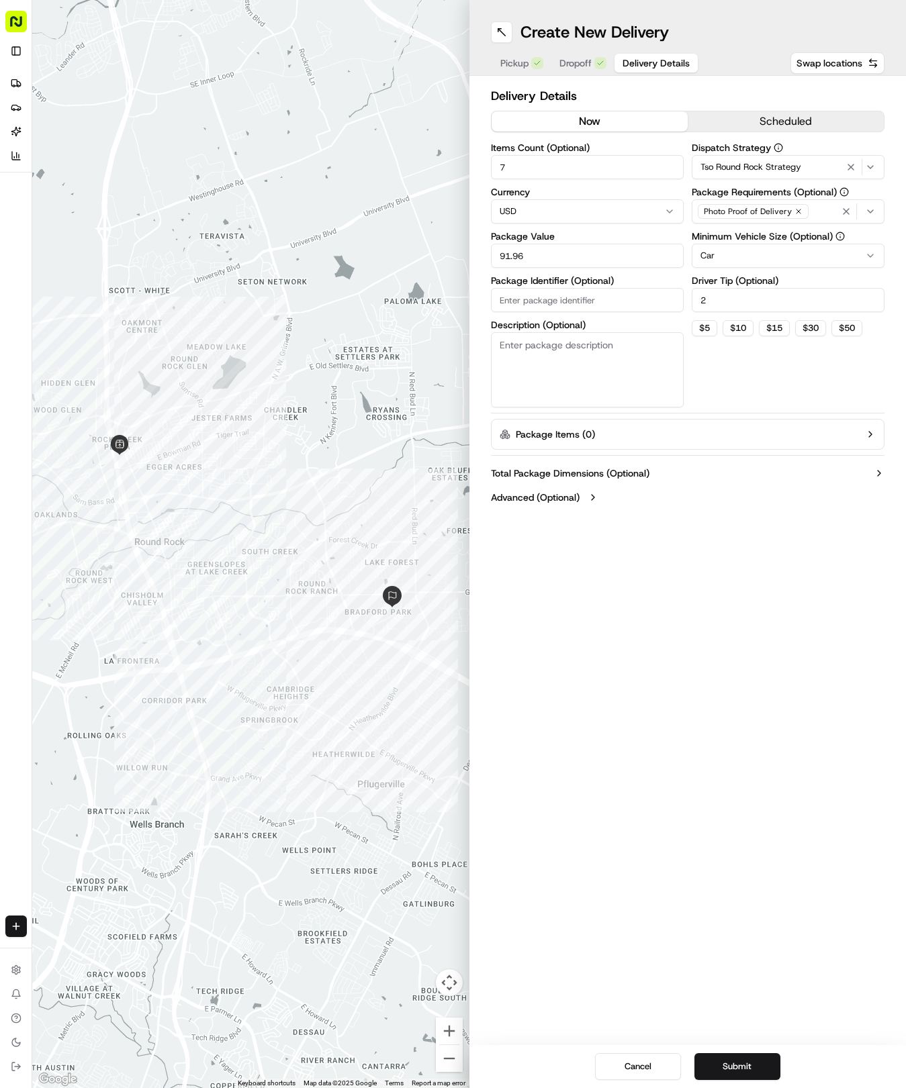
click at [602, 293] on input "Package Identifier (Optional)" at bounding box center [587, 300] width 193 height 24
paste input "ISCF4FV"
type input "ISCF4FV"
click at [751, 1050] on div "Cancel Submit" at bounding box center [687, 1066] width 437 height 43
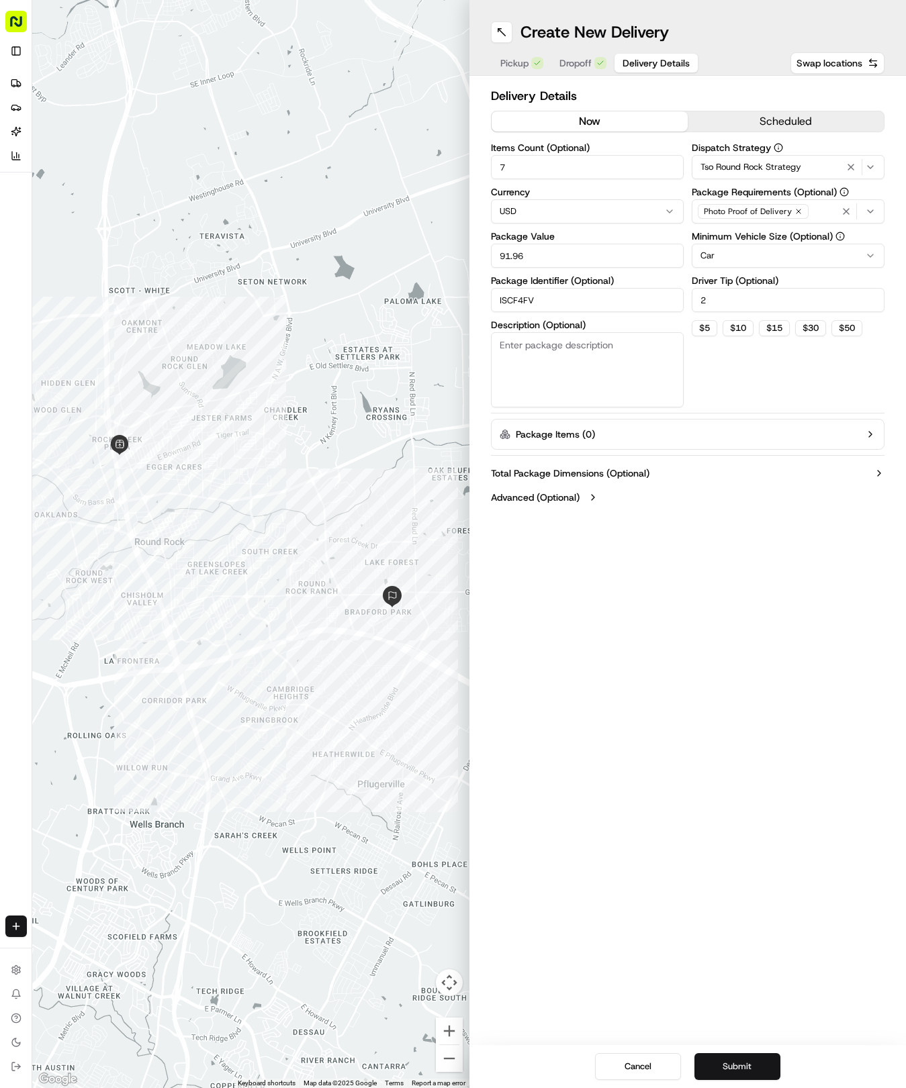
click at [743, 1065] on button "Submit" at bounding box center [737, 1067] width 86 height 27
